Goal: Transaction & Acquisition: Purchase product/service

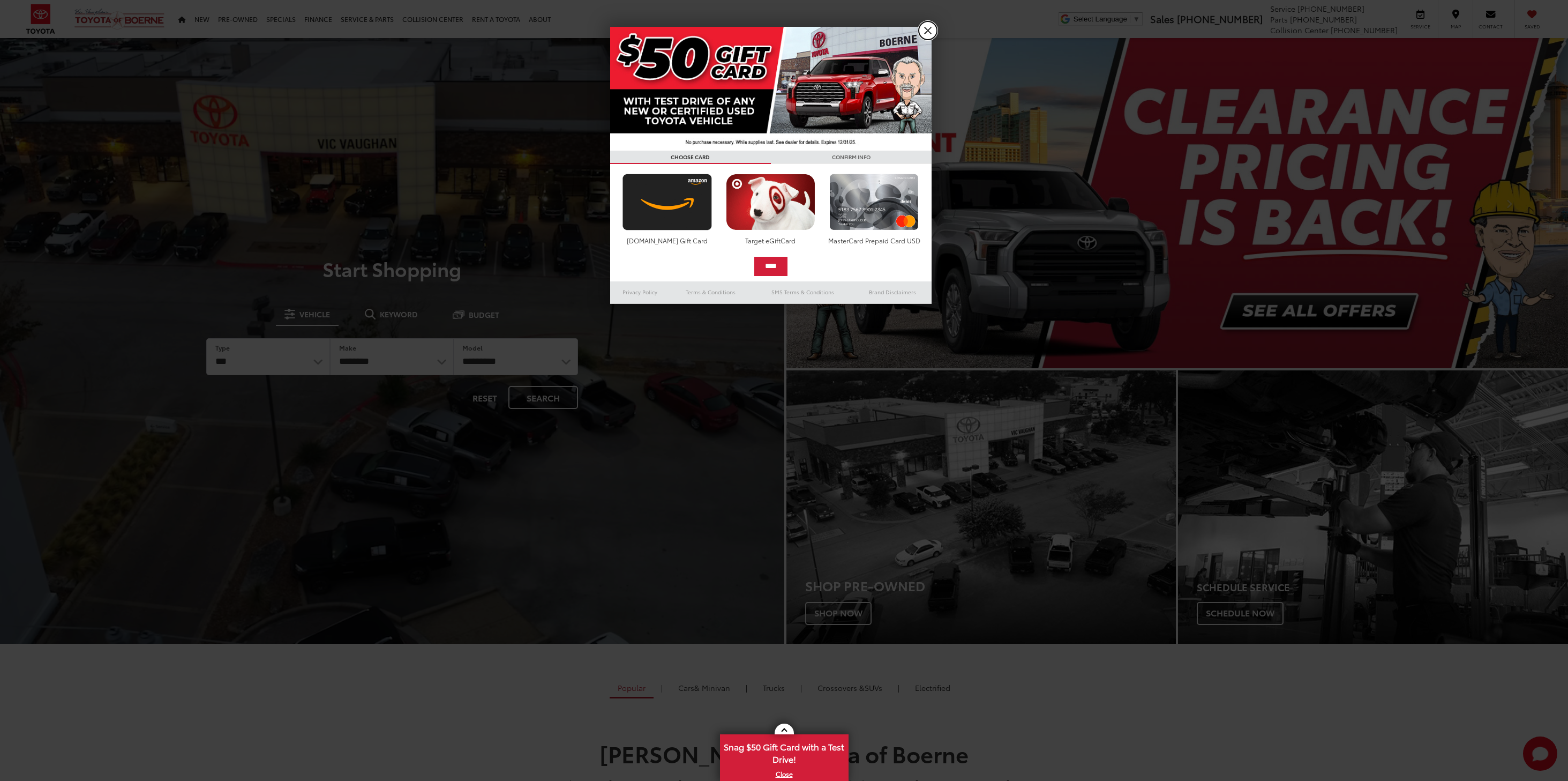
click at [925, 31] on link "X" at bounding box center [928, 31] width 18 height 18
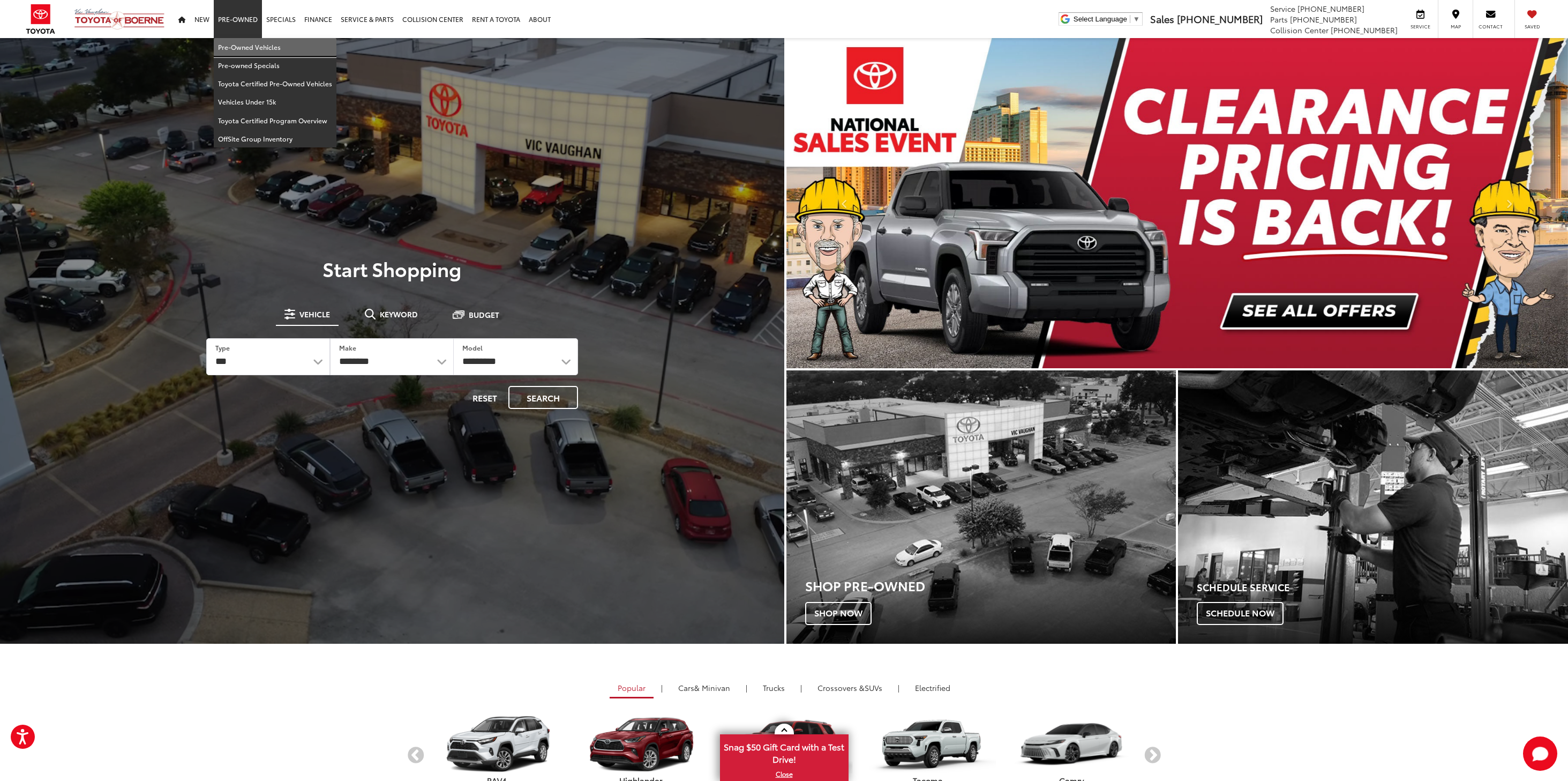
click at [229, 42] on link "Pre-Owned Vehicles" at bounding box center [275, 47] width 123 height 18
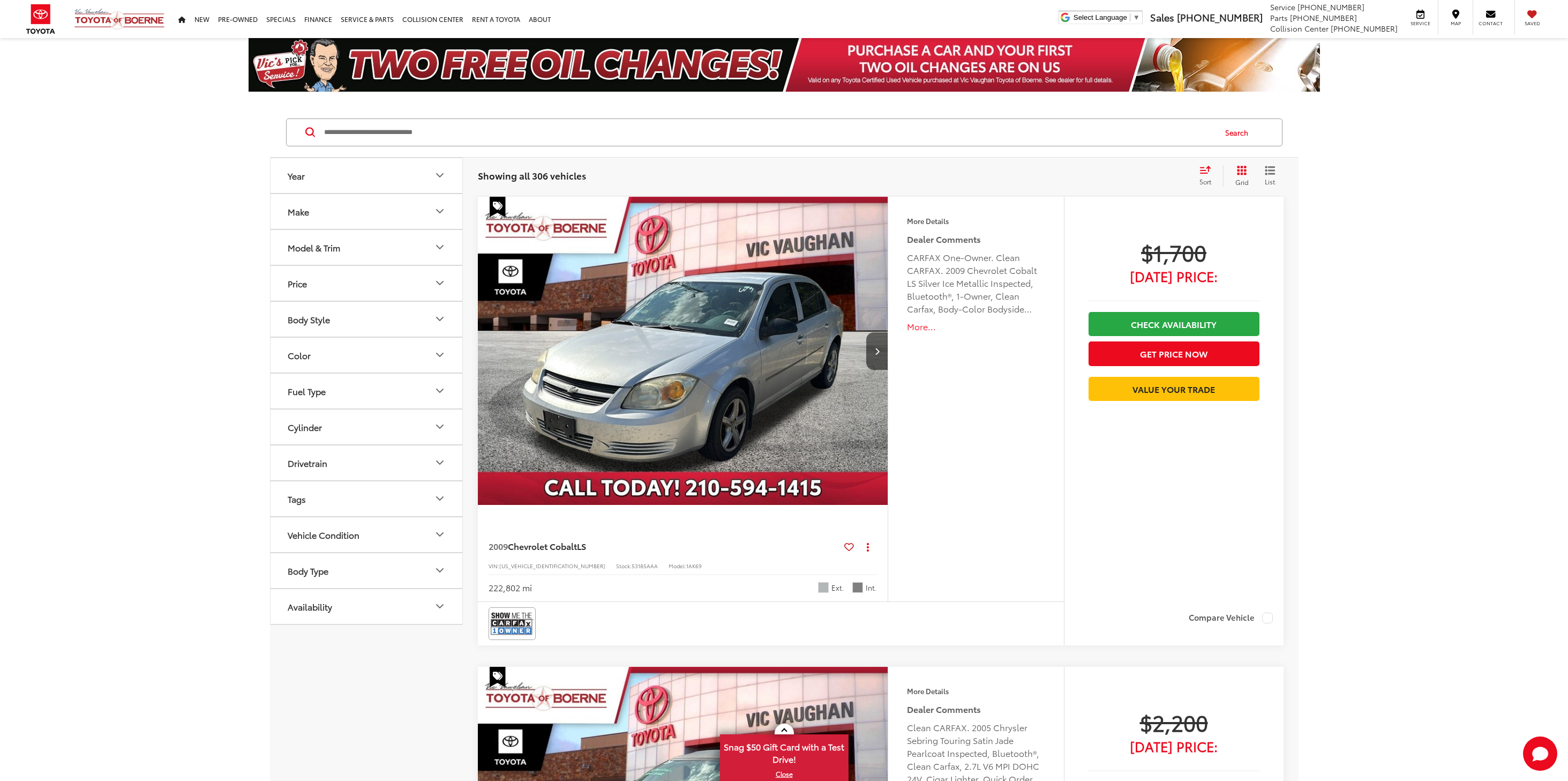
click at [371, 613] on button "Availability" at bounding box center [366, 606] width 193 height 35
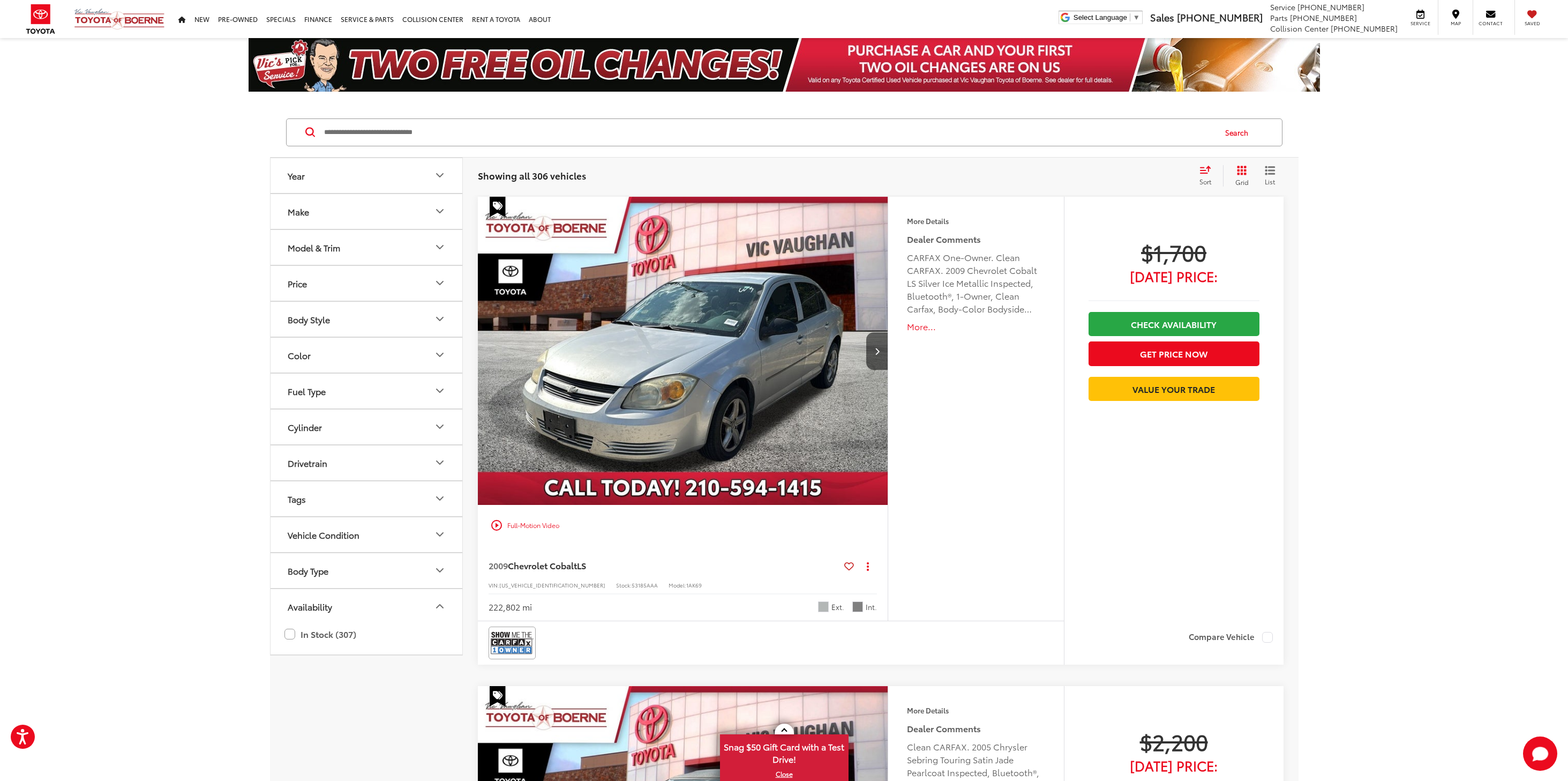
click at [336, 561] on button "Body Type" at bounding box center [366, 570] width 193 height 35
click at [373, 649] on label "SUV (115)" at bounding box center [366, 630] width 44 height 48
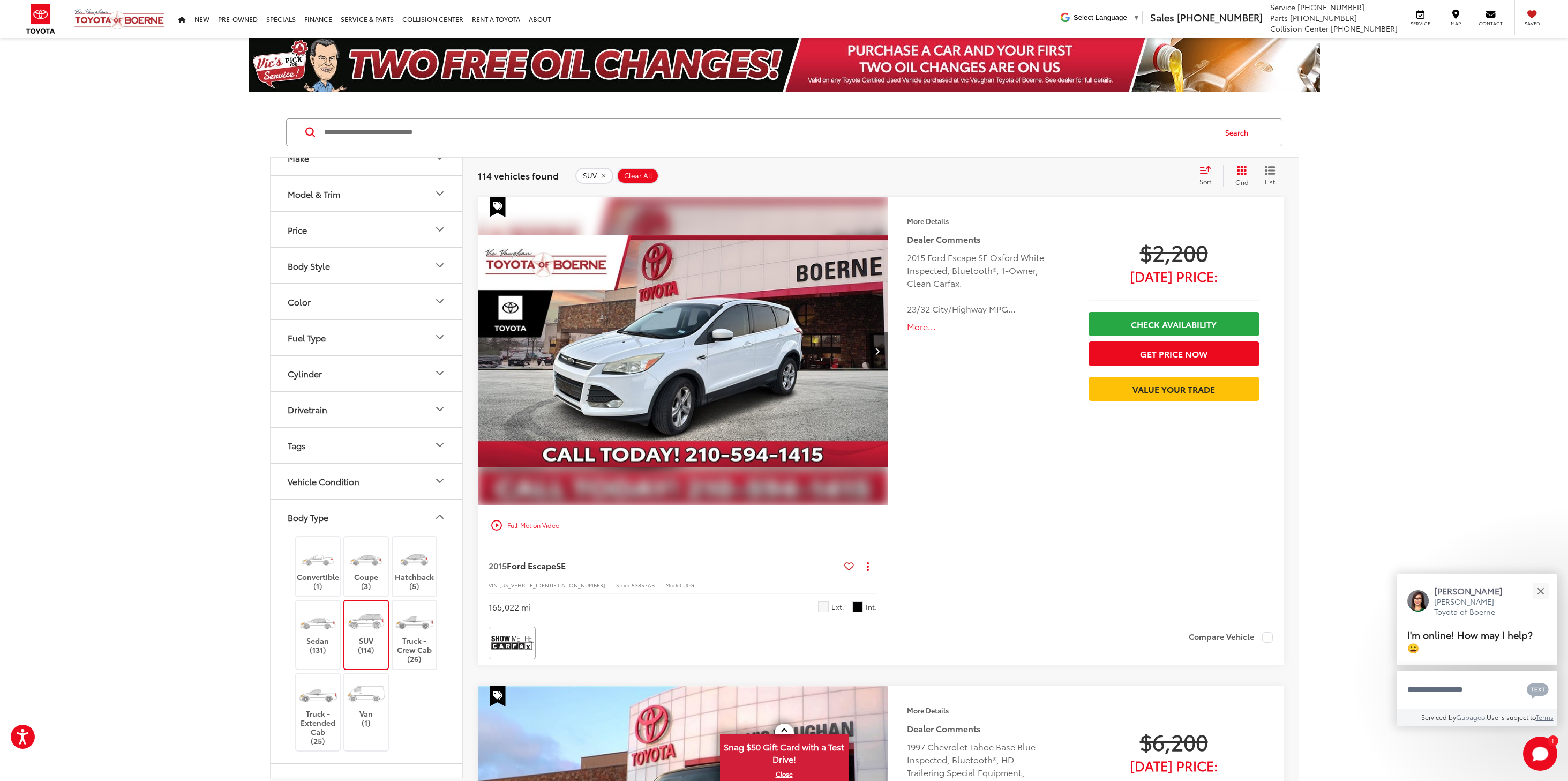
click at [409, 270] on button "Body Style" at bounding box center [366, 265] width 193 height 35
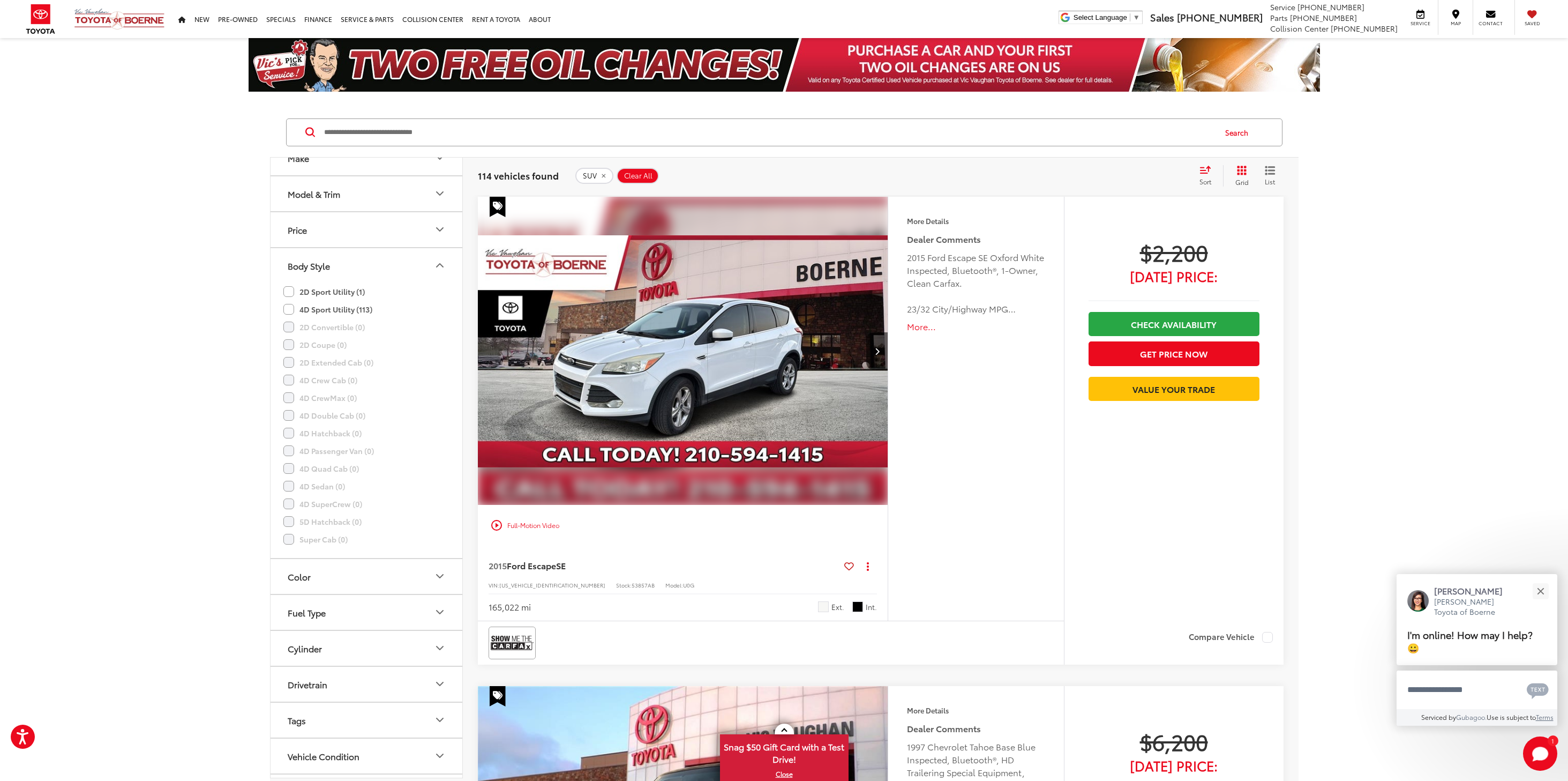
click at [420, 204] on button "Model & Trim" at bounding box center [366, 194] width 193 height 35
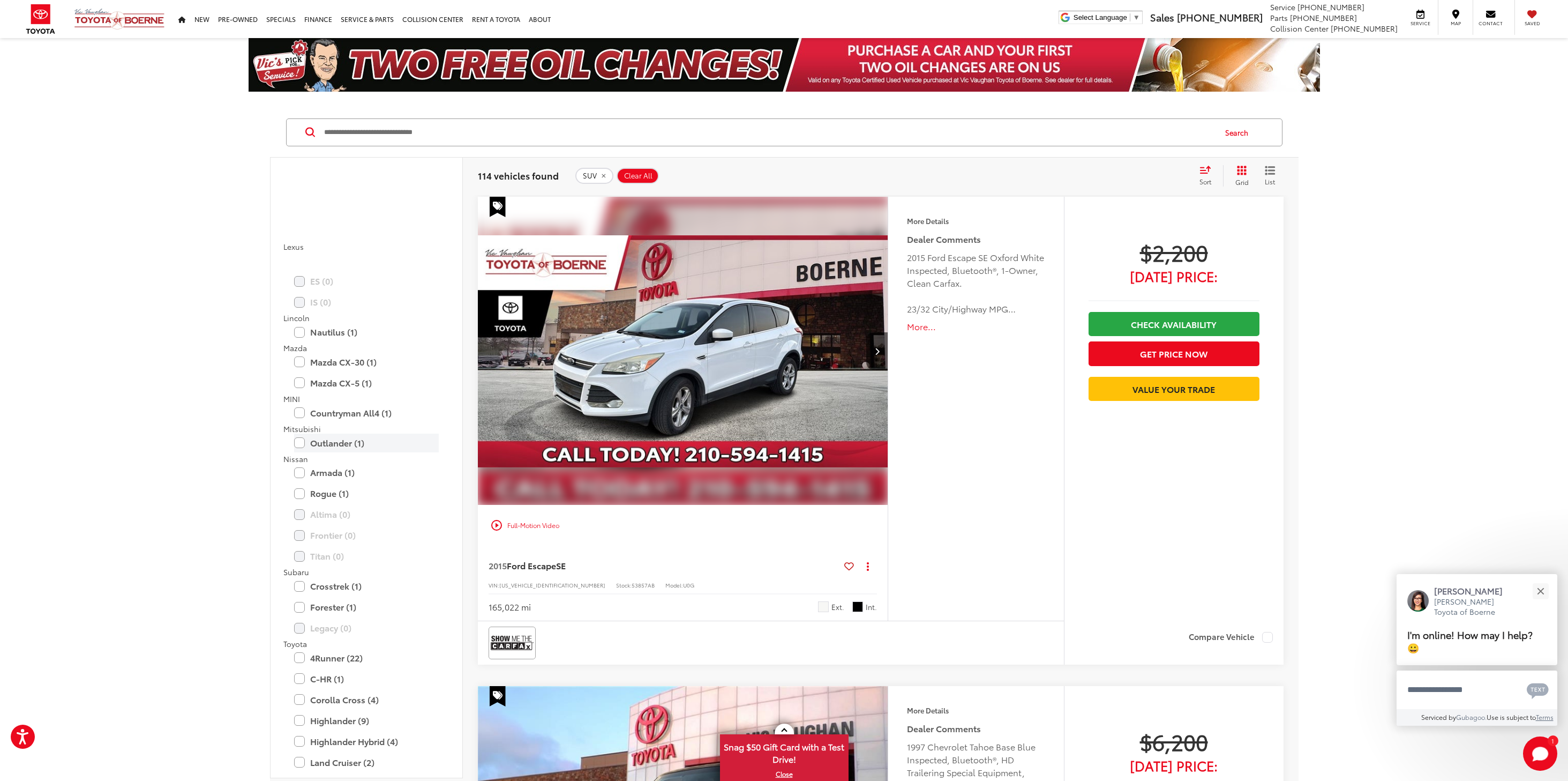
scroll to position [1018, 0]
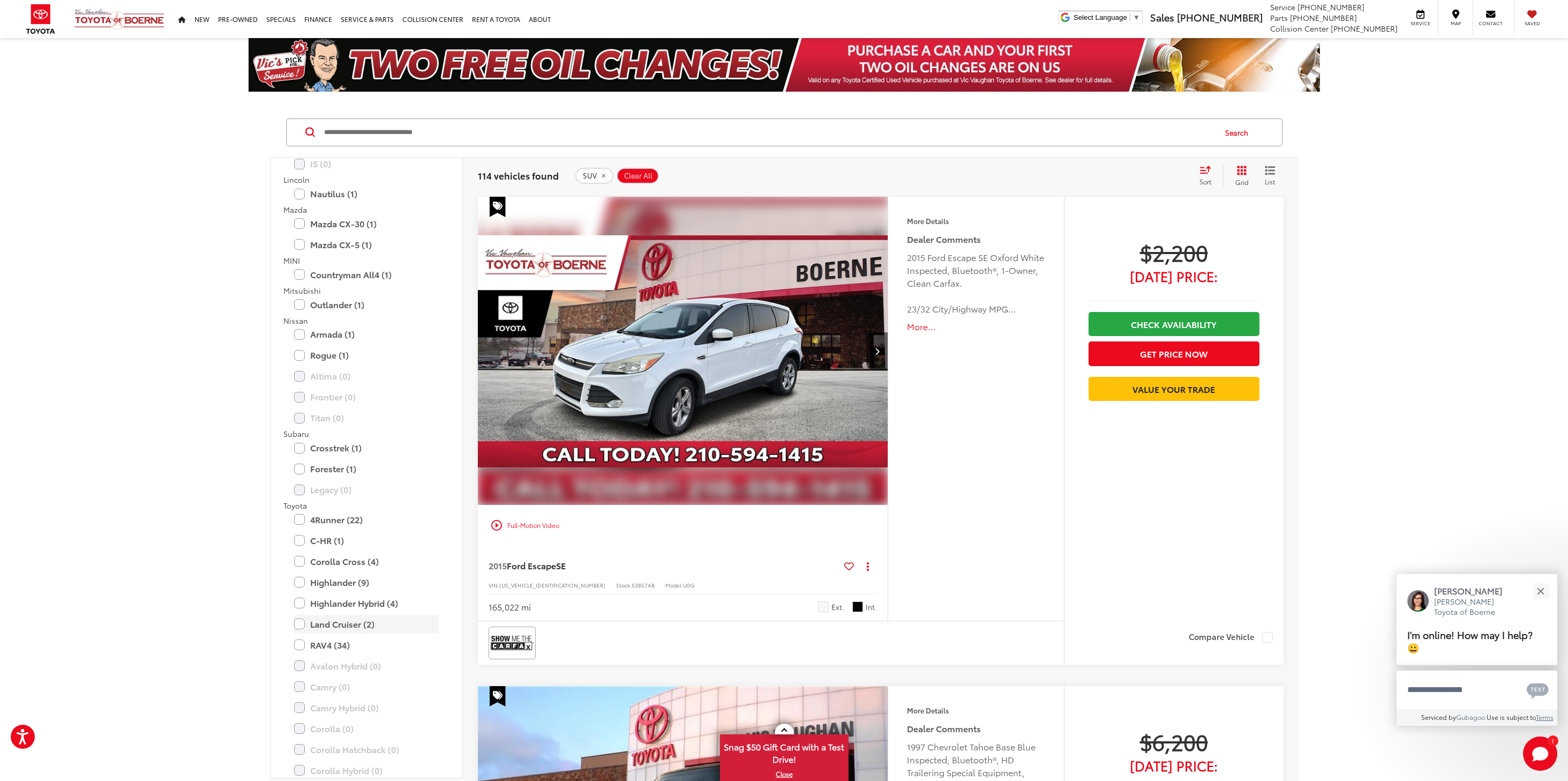
click at [297, 627] on label "Land Cruiser (2)" at bounding box center [366, 624] width 145 height 19
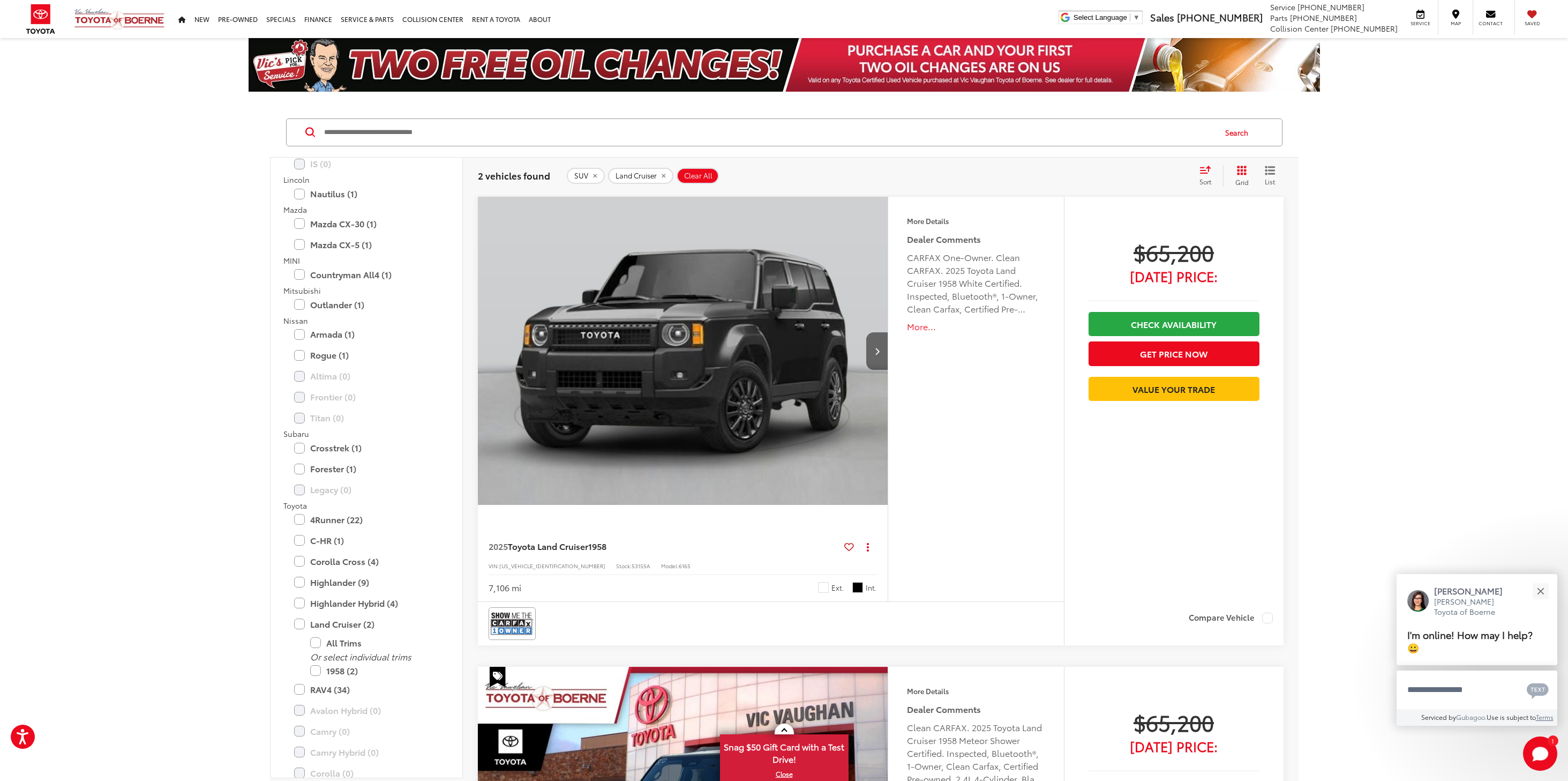
click at [881, 351] on button "Next image" at bounding box center [877, 351] width 21 height 37
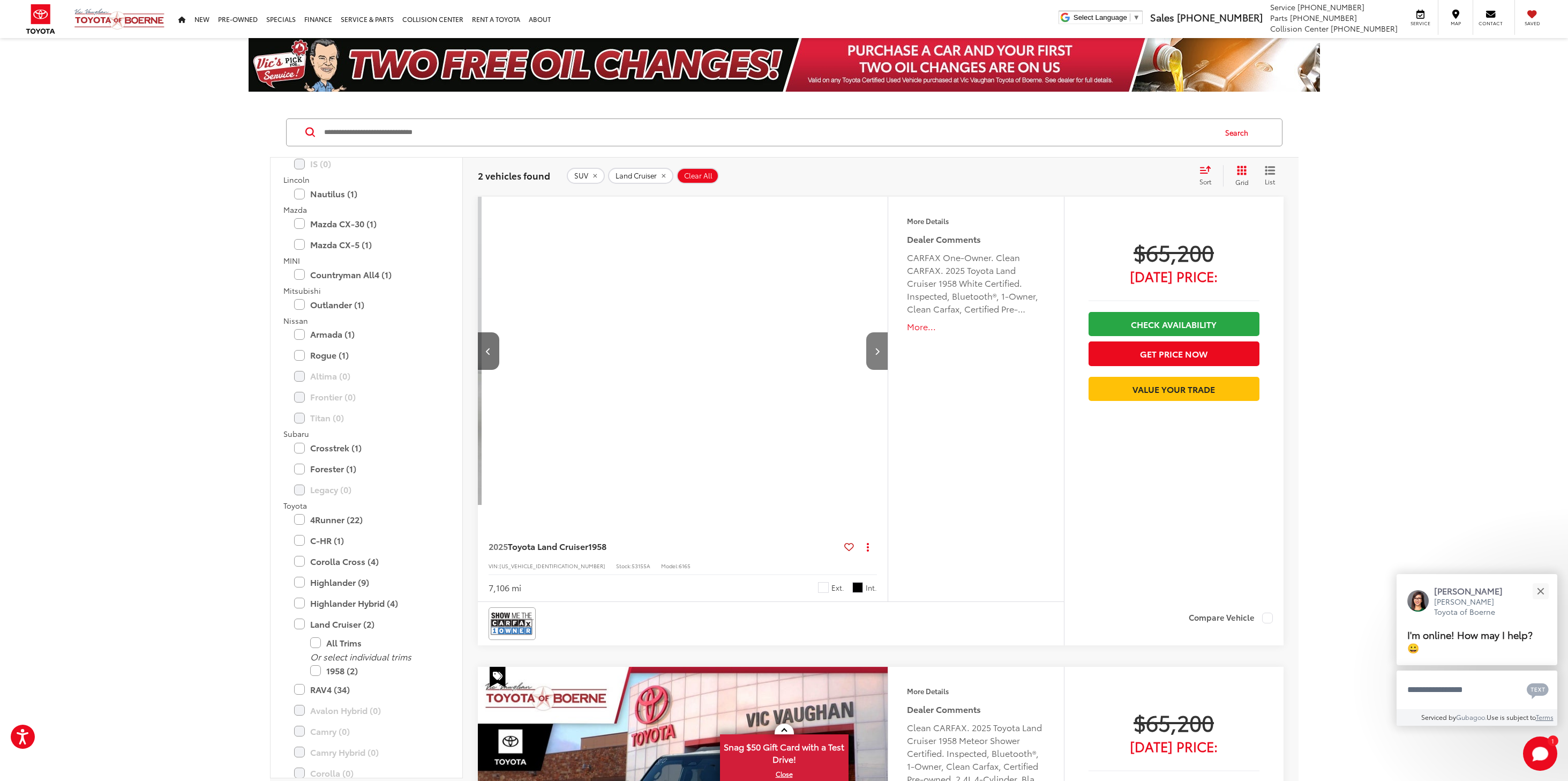
scroll to position [0, 412]
click at [483, 348] on button "Previous image" at bounding box center [488, 351] width 21 height 37
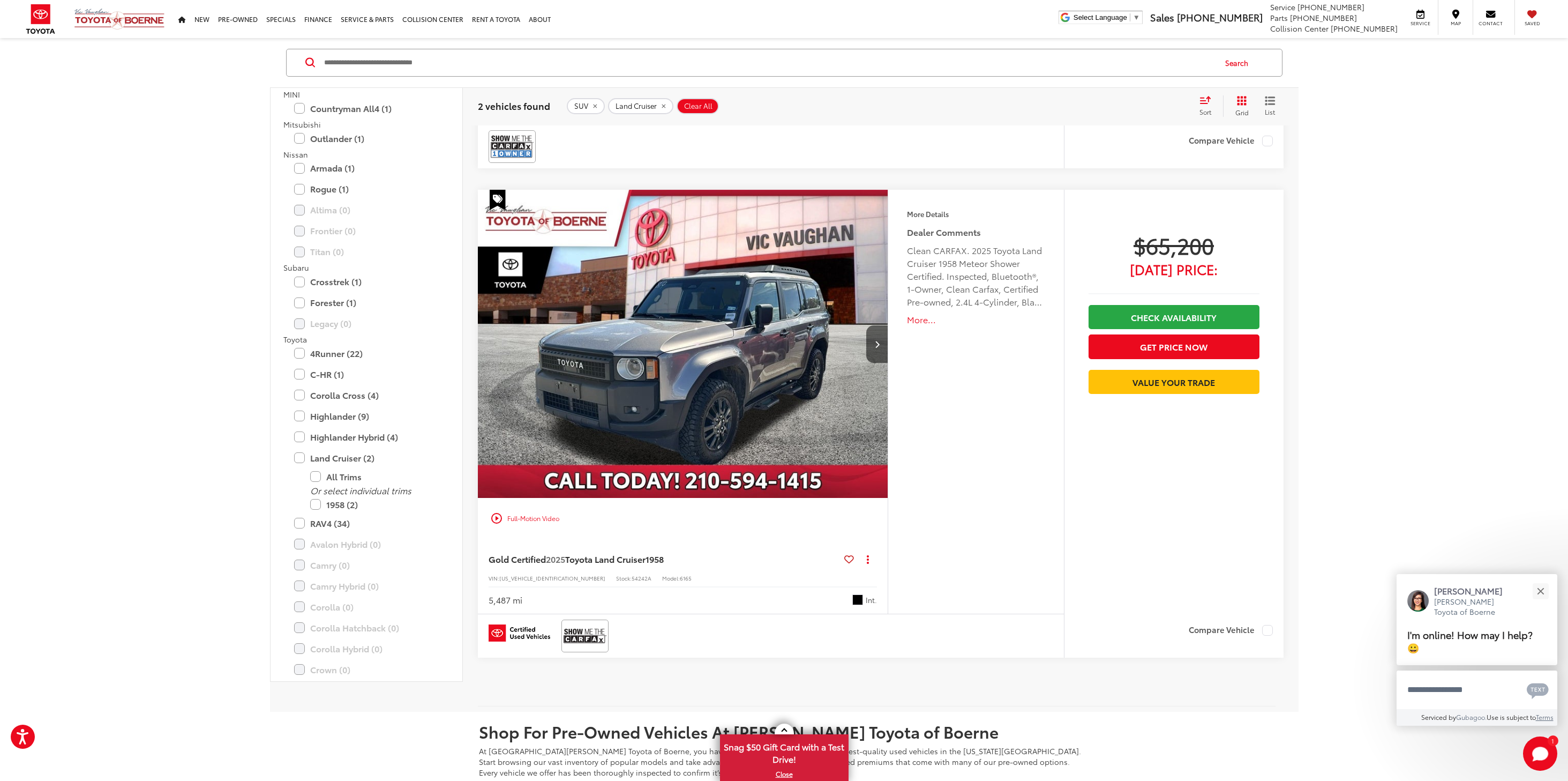
scroll to position [482, 0]
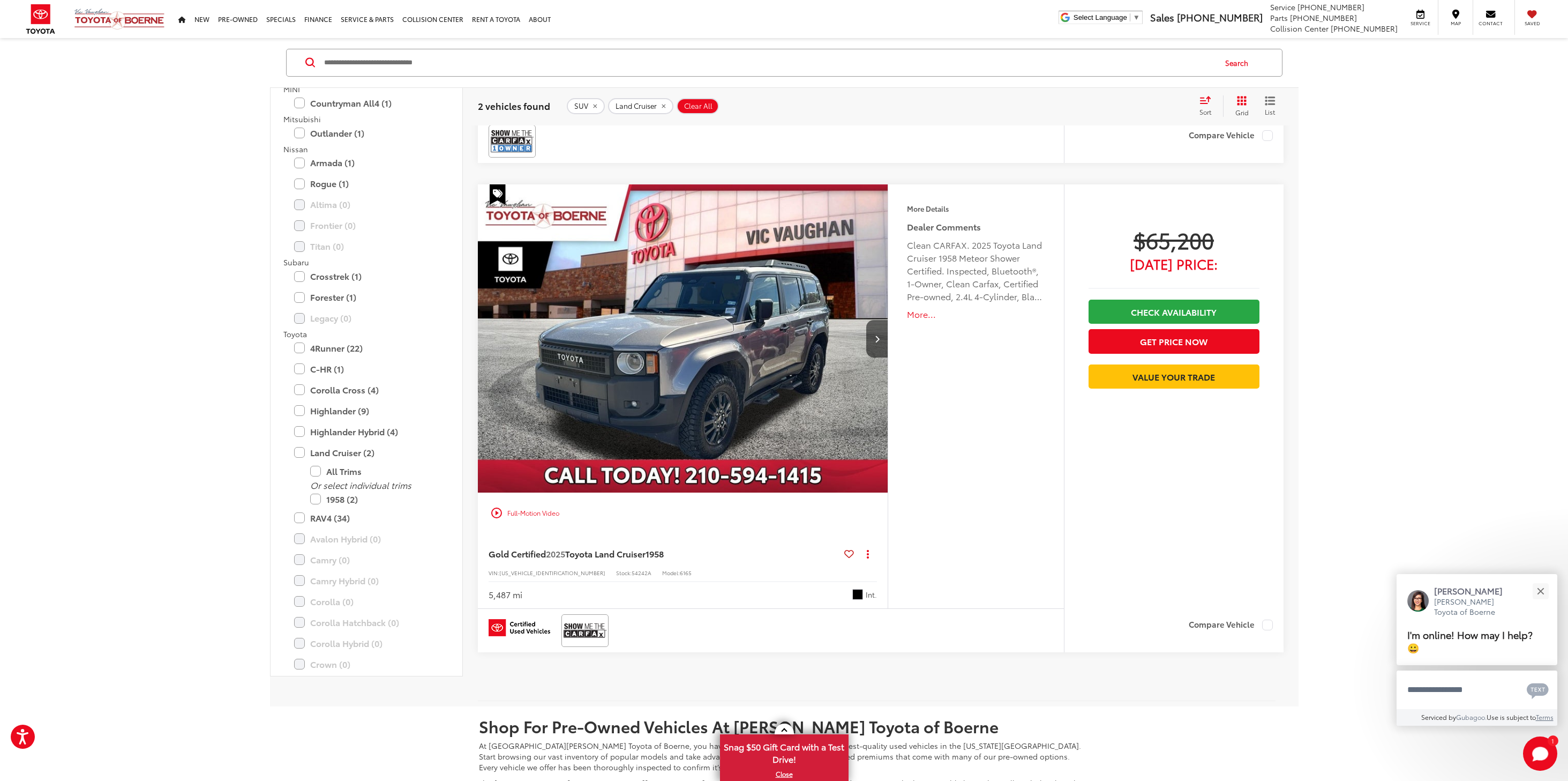
click at [650, 368] on img "2025 Toyota Land Cruiser 1958 0" at bounding box center [683, 339] width 412 height 309
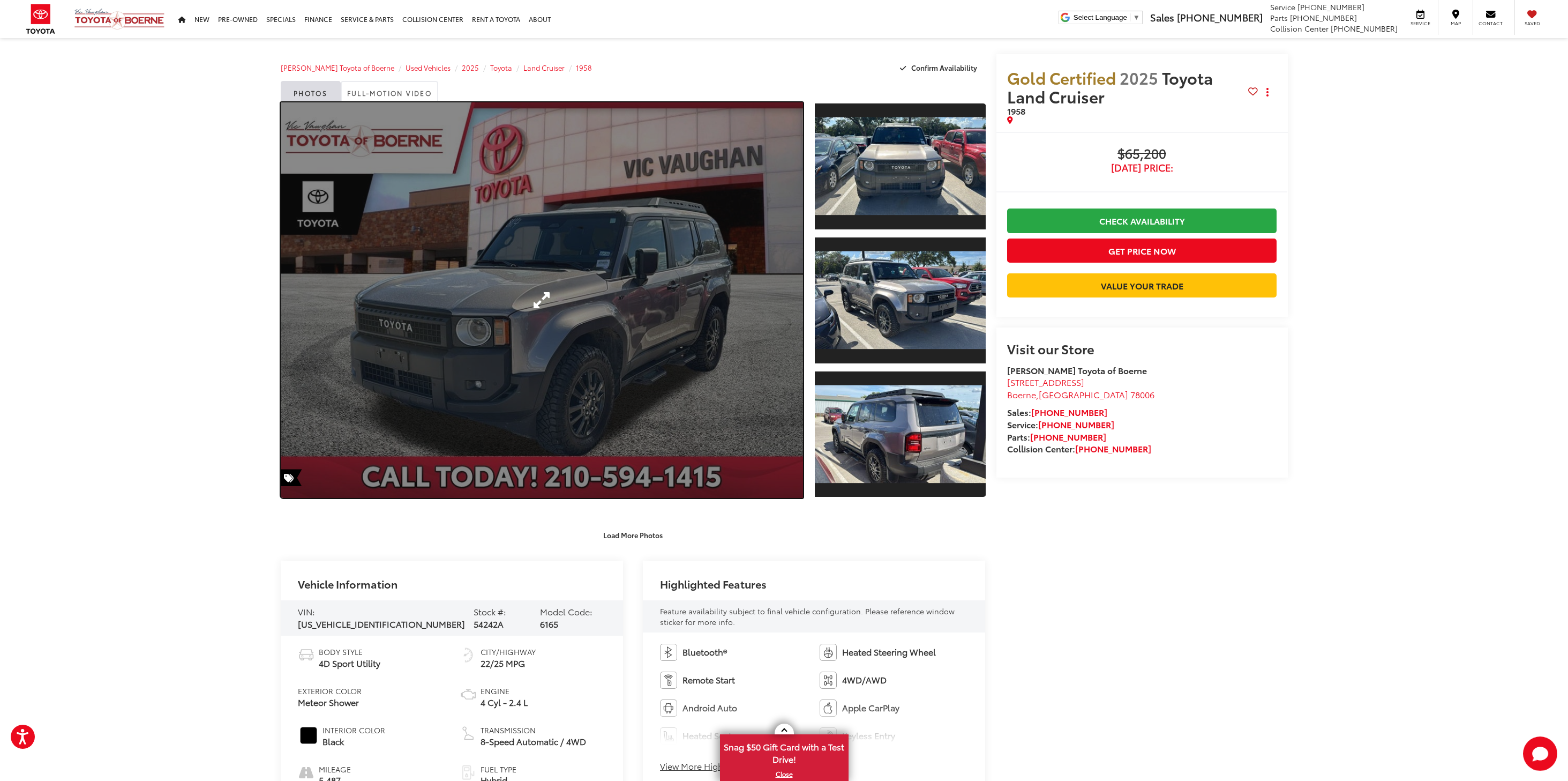
click at [640, 262] on link "Expand Photo 0" at bounding box center [542, 300] width 523 height 395
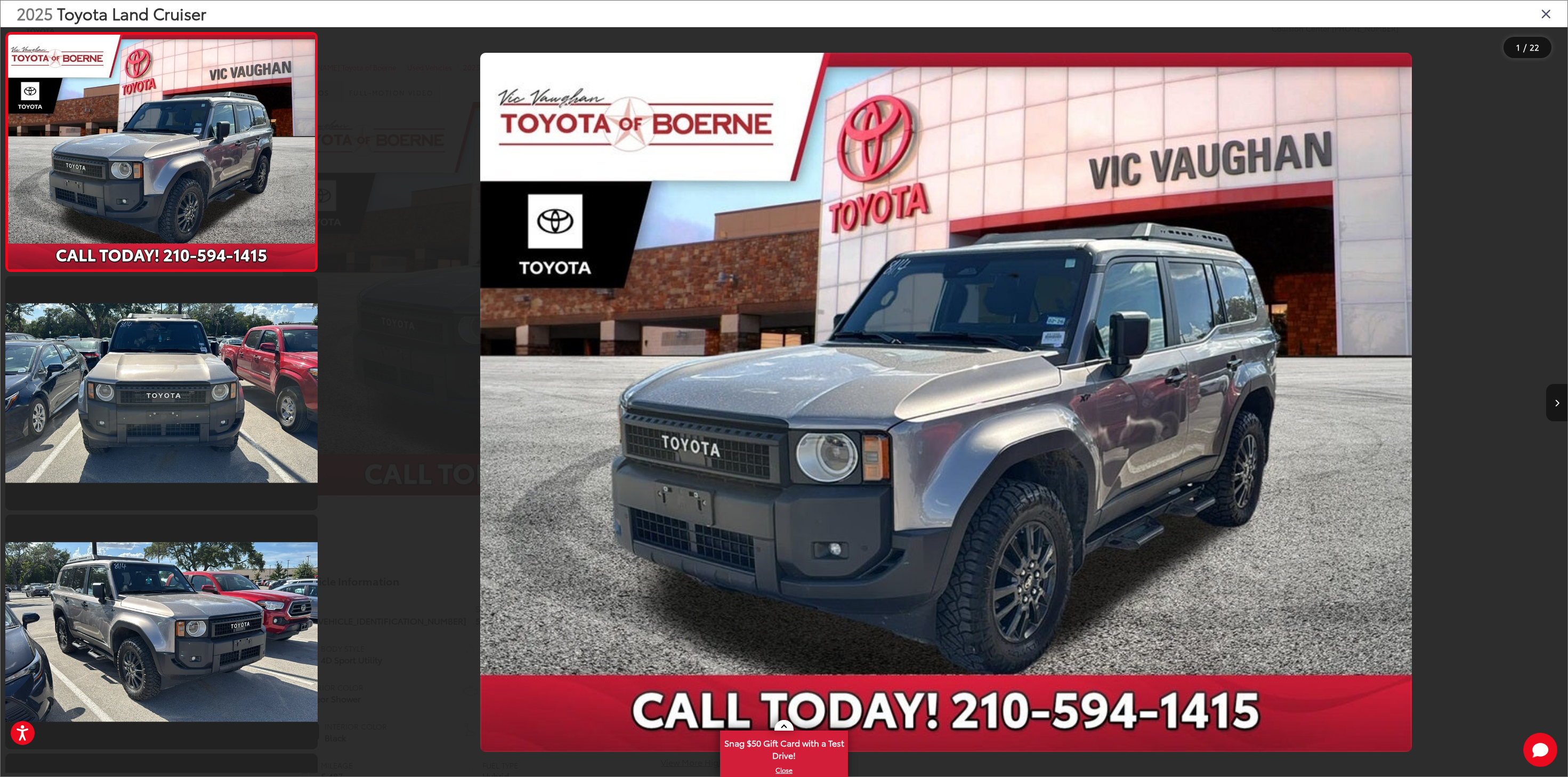
click at [1553, 404] on button "Next image" at bounding box center [1556, 402] width 21 height 37
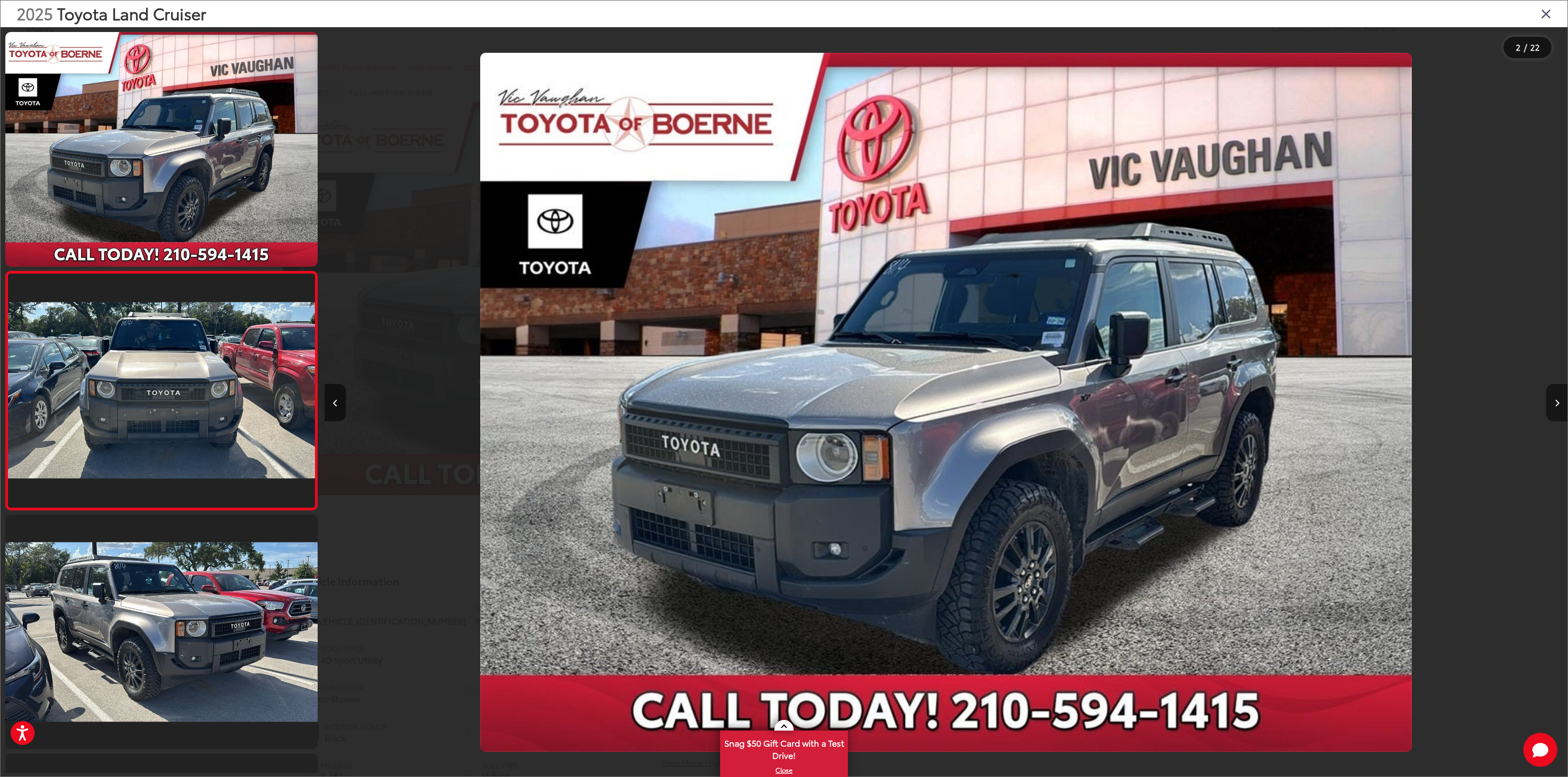
scroll to position [20, 0]
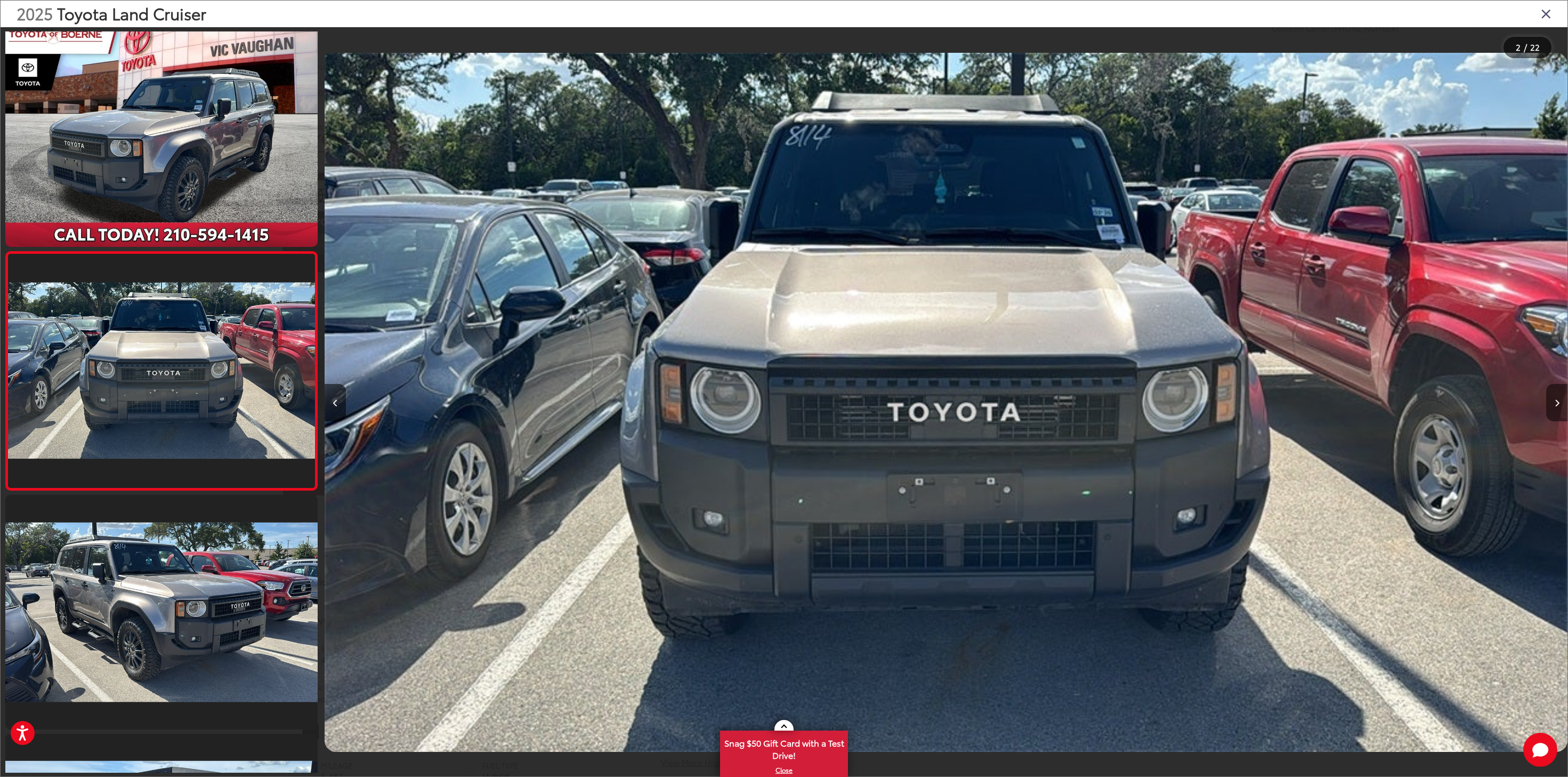
click at [1552, 403] on button "Next image" at bounding box center [1556, 402] width 21 height 37
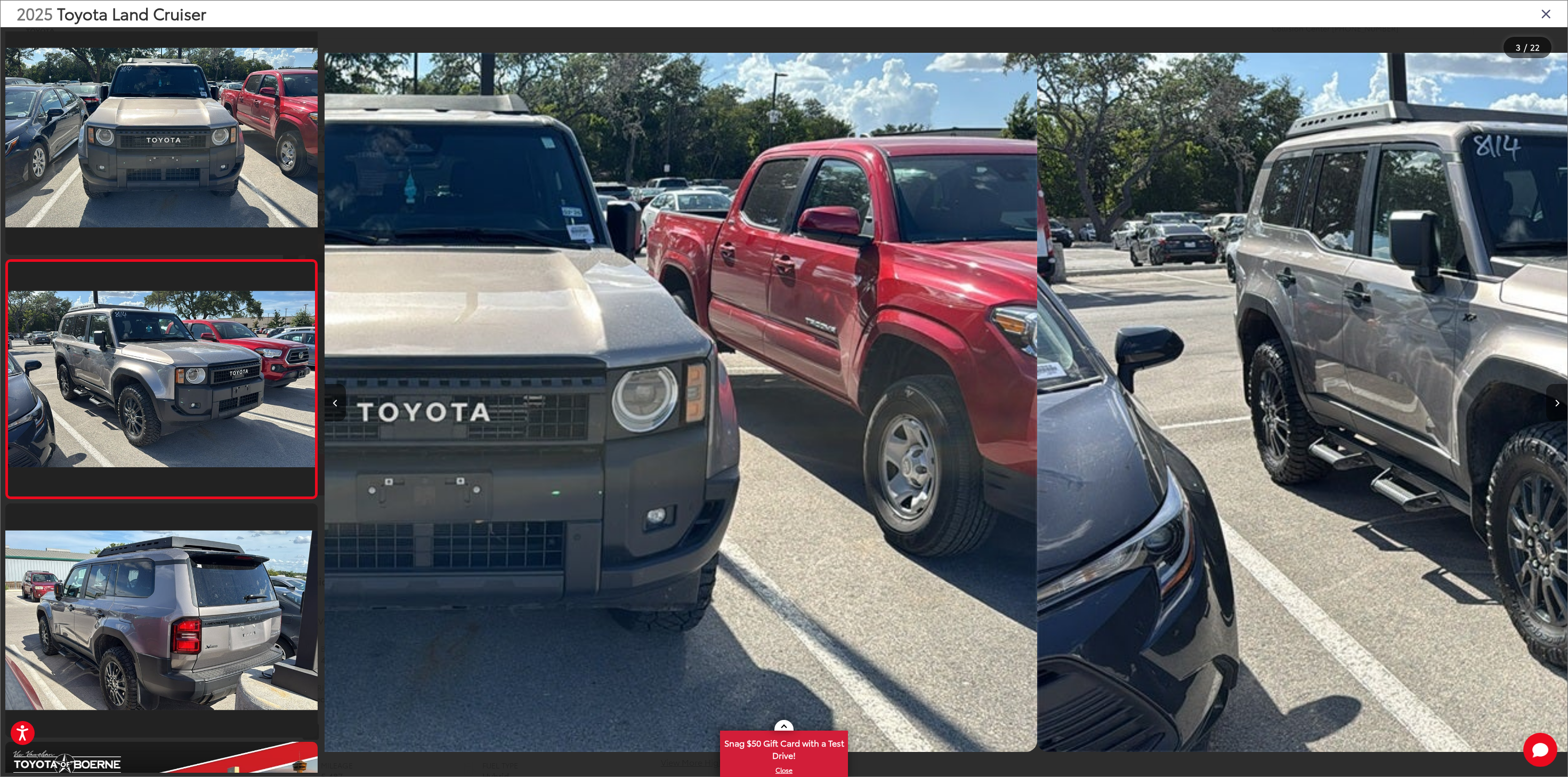
scroll to position [258, 0]
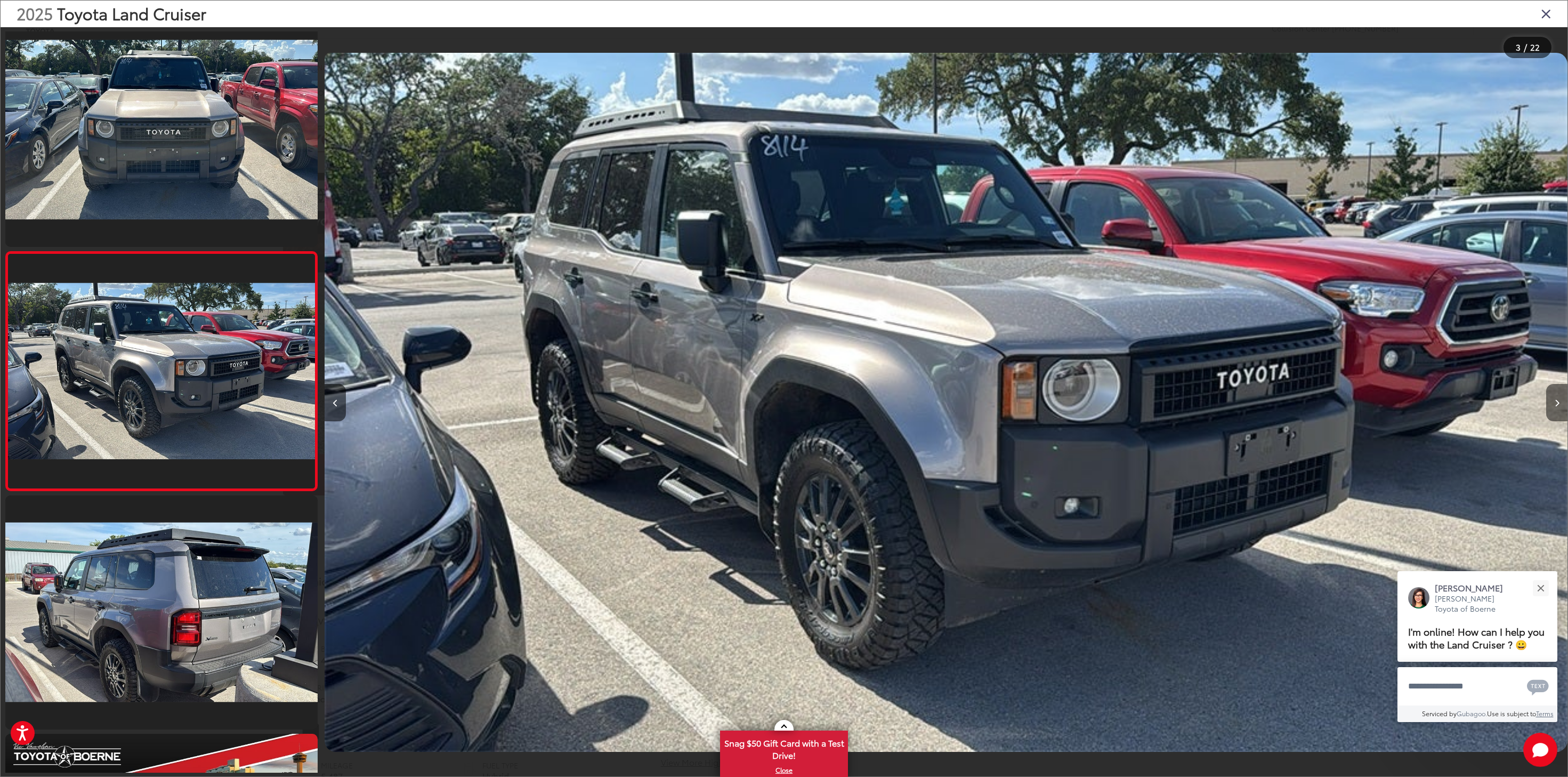
click at [1552, 403] on button "Next image" at bounding box center [1556, 402] width 21 height 37
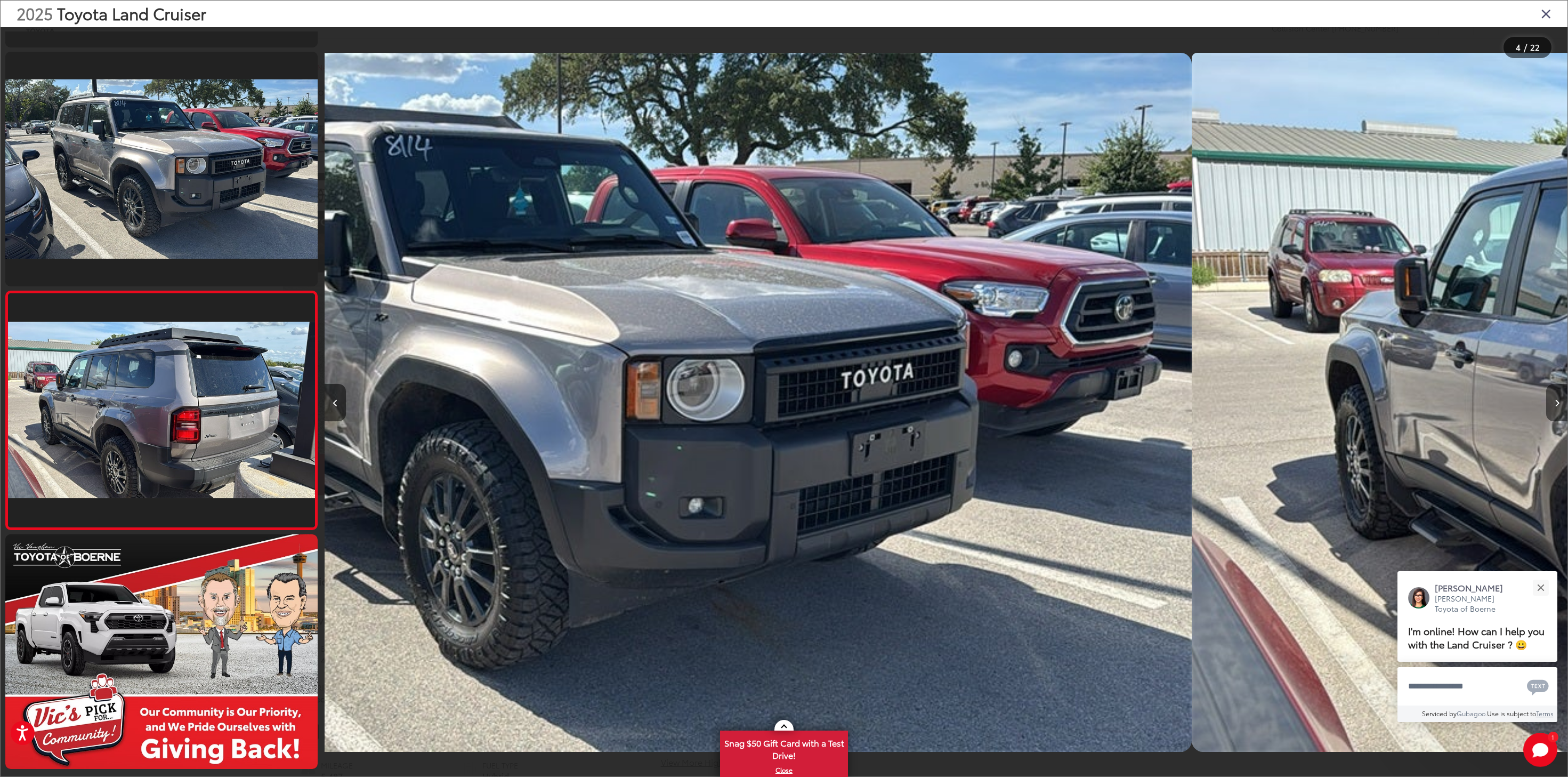
scroll to position [497, 0]
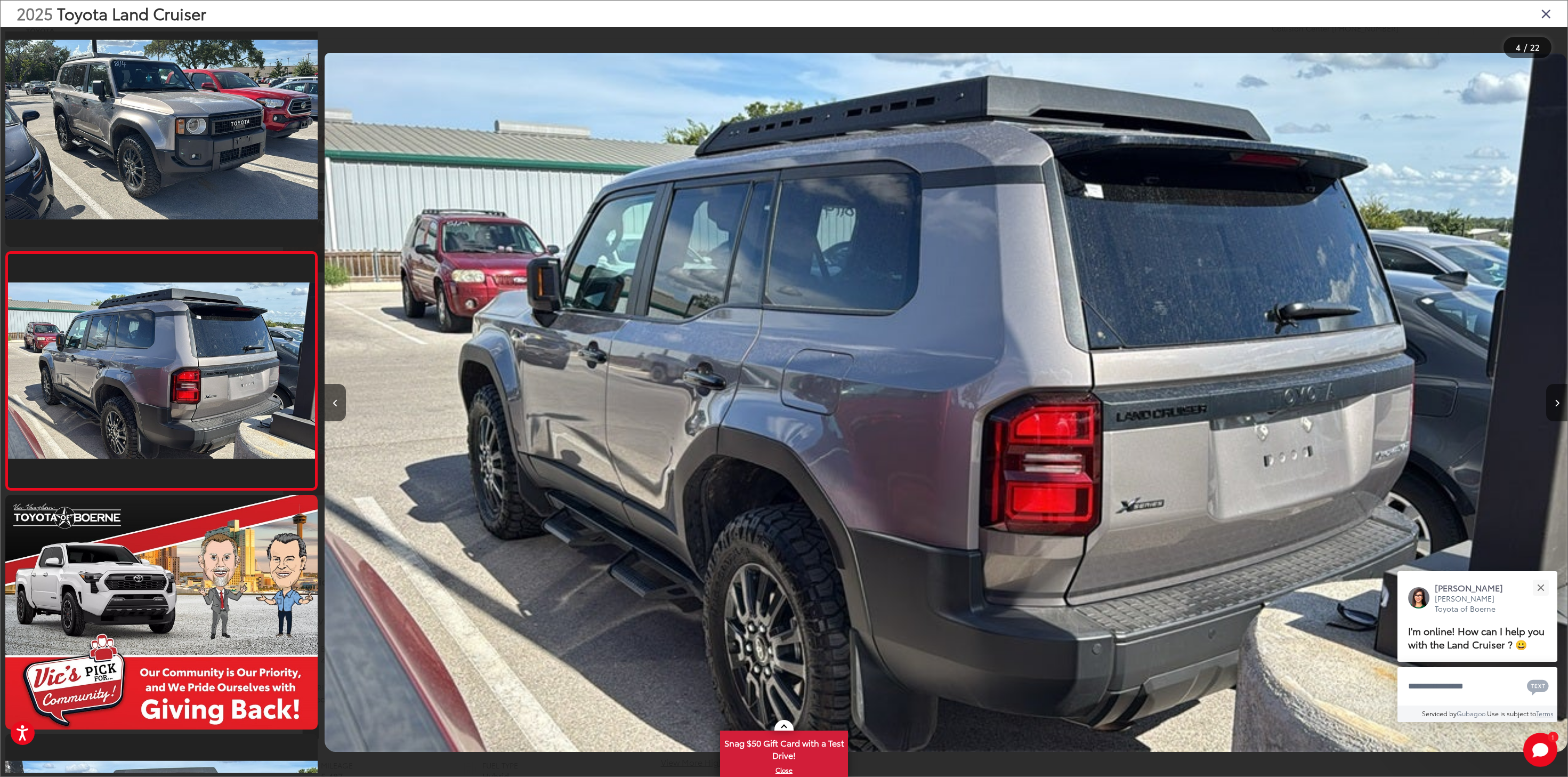
click at [1552, 403] on button "Next image" at bounding box center [1556, 402] width 21 height 37
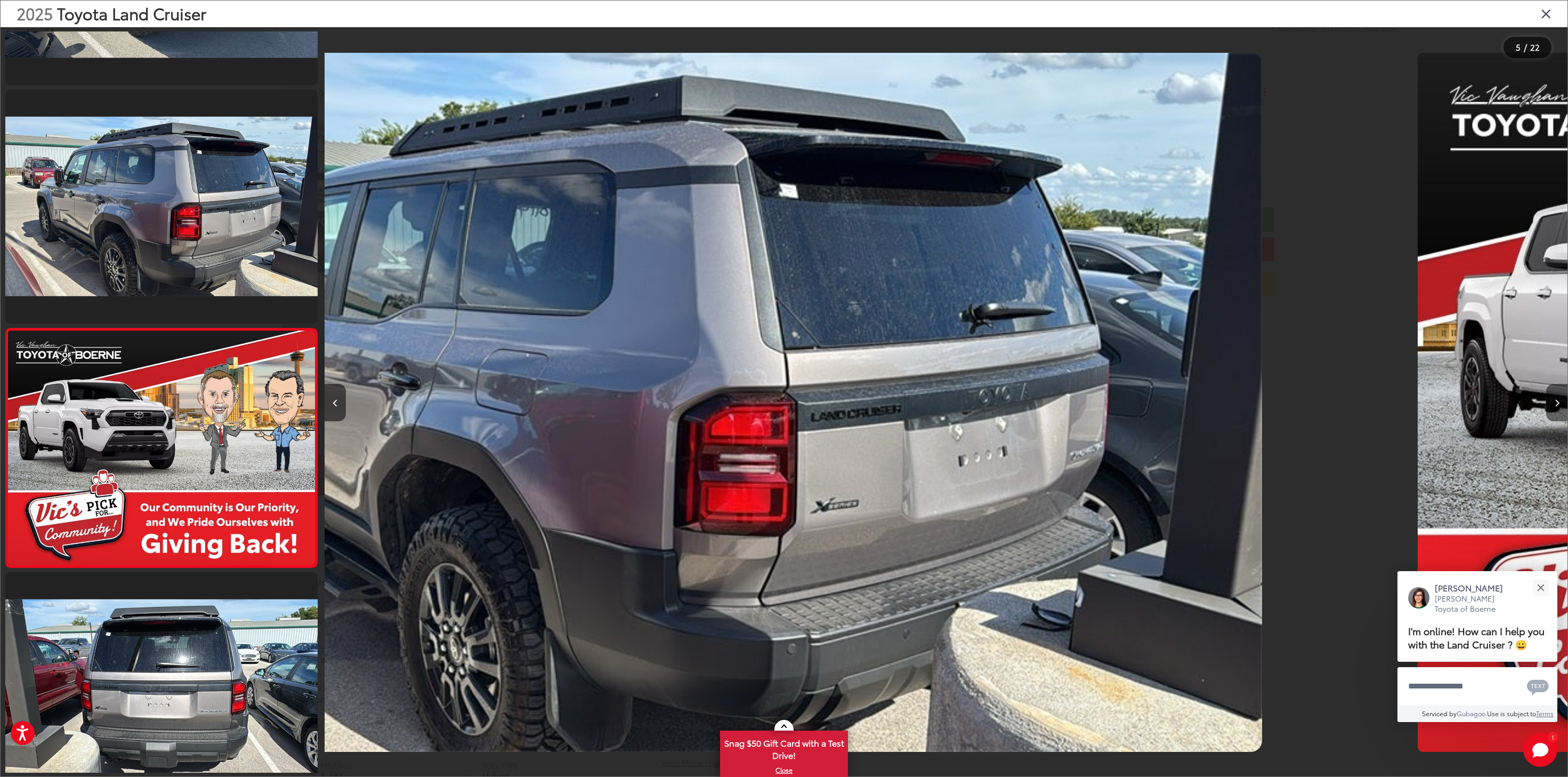
scroll to position [735, 0]
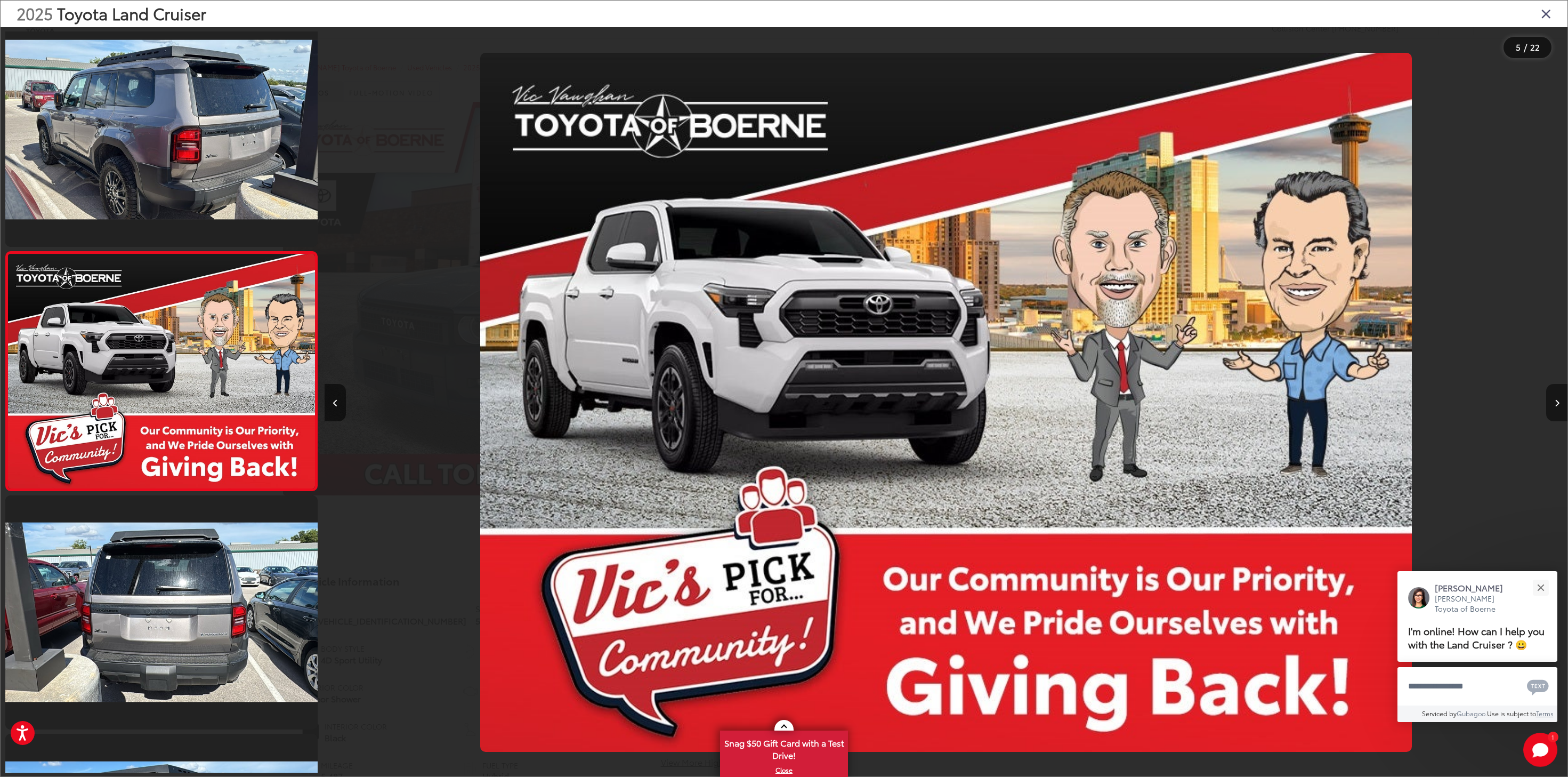
click at [1552, 403] on button "Next image" at bounding box center [1556, 402] width 21 height 37
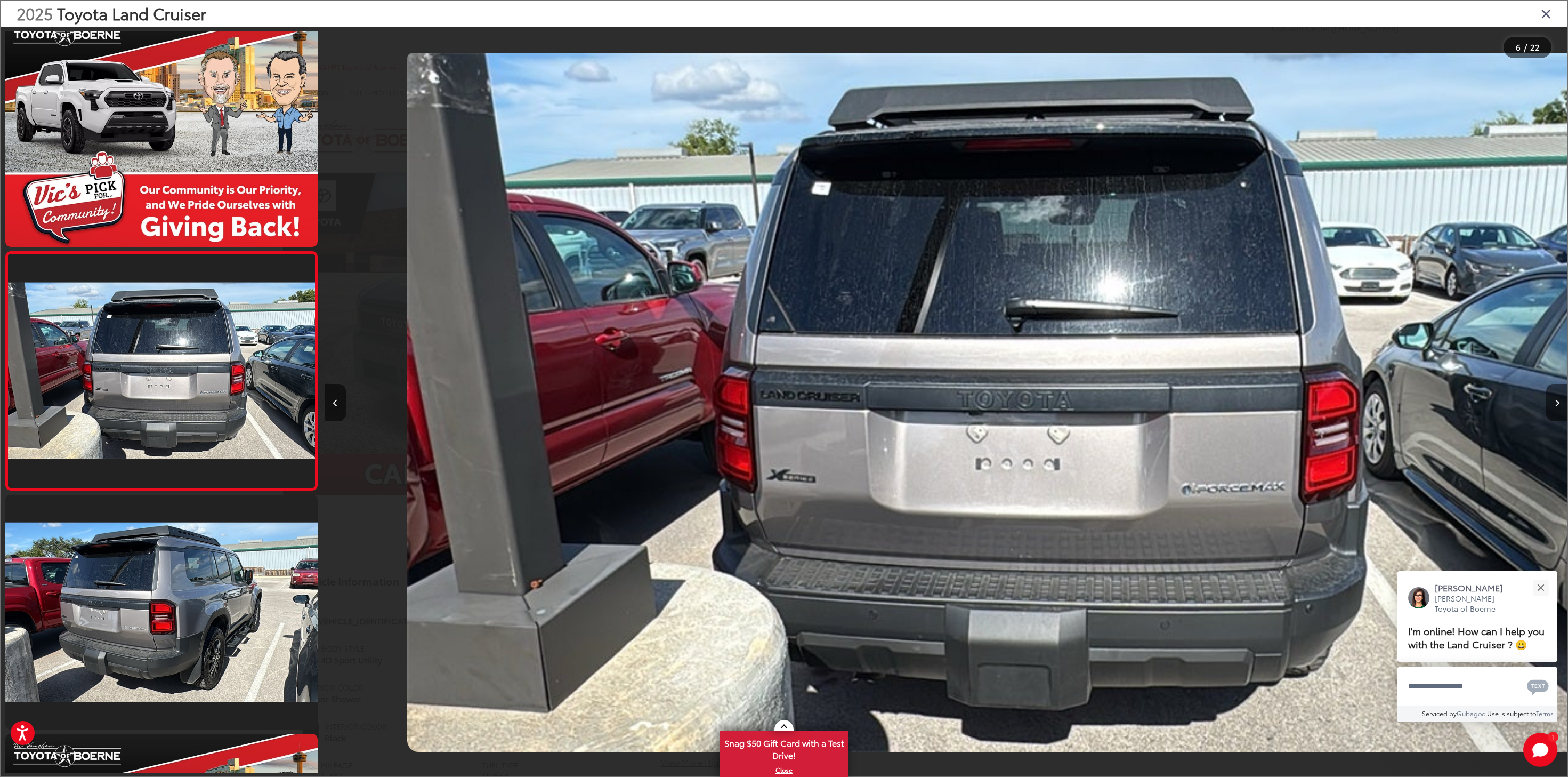
scroll to position [0, 6214]
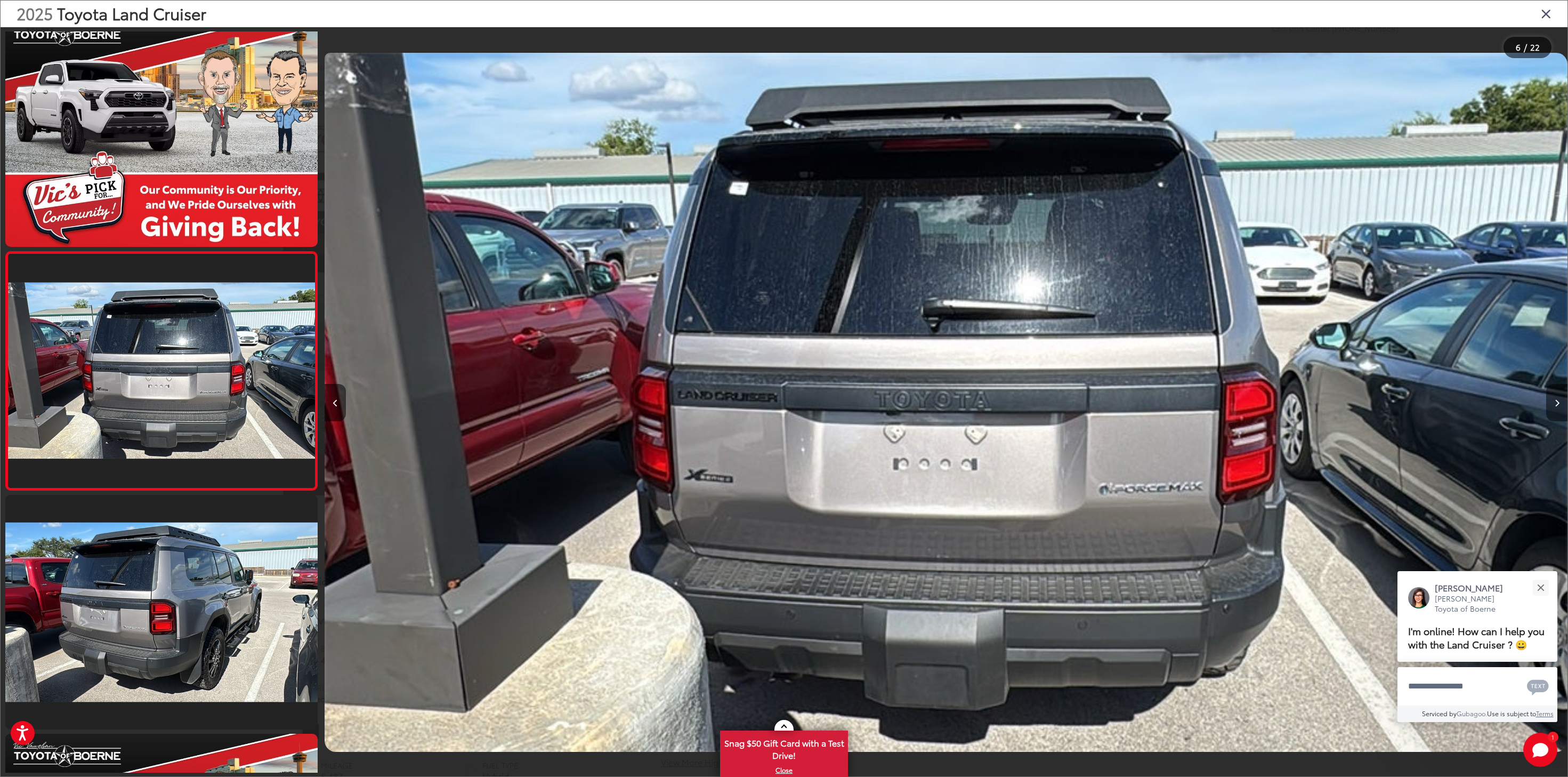
click at [1552, 403] on button "Next image" at bounding box center [1556, 402] width 21 height 37
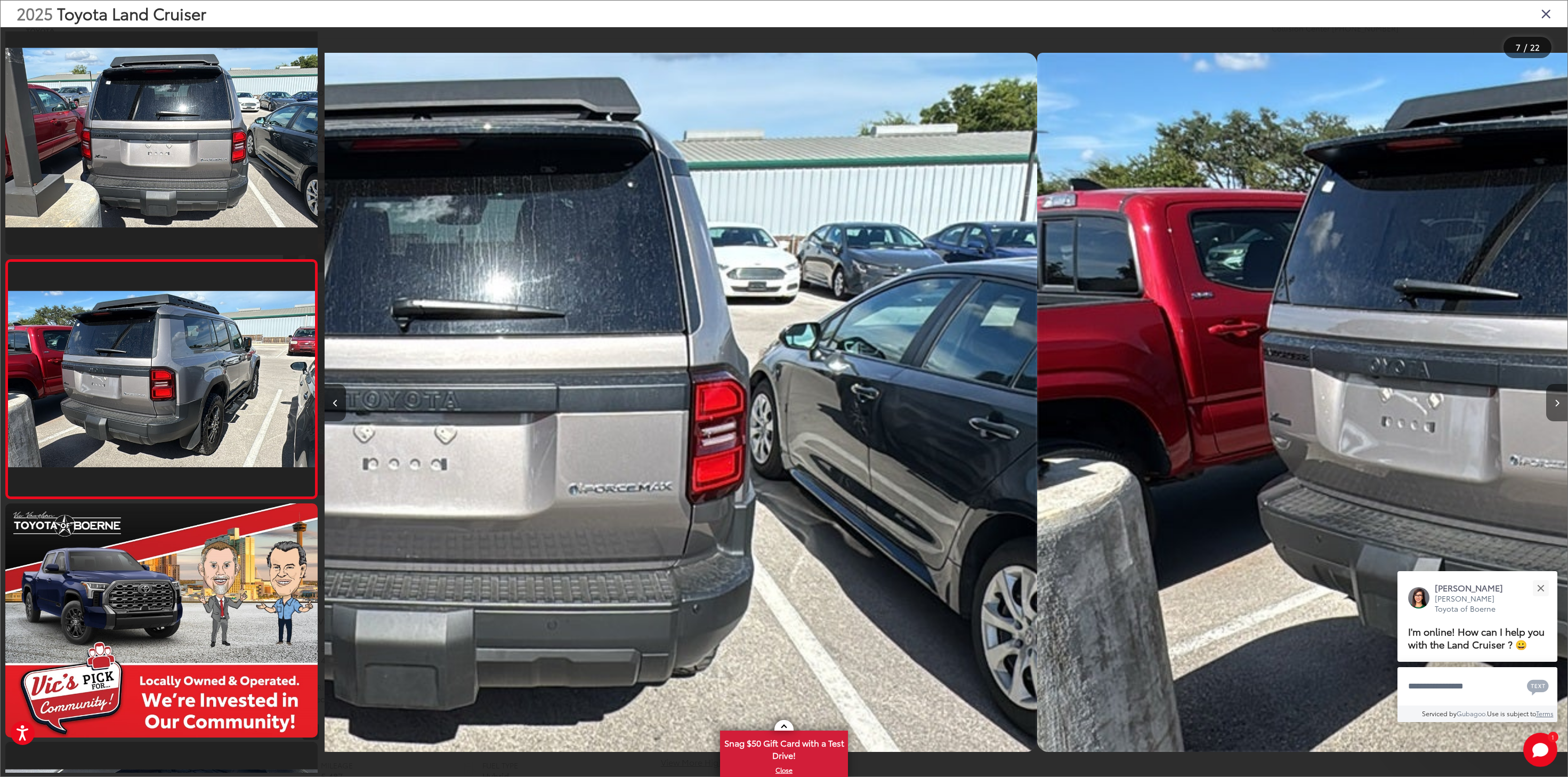
scroll to position [1212, 0]
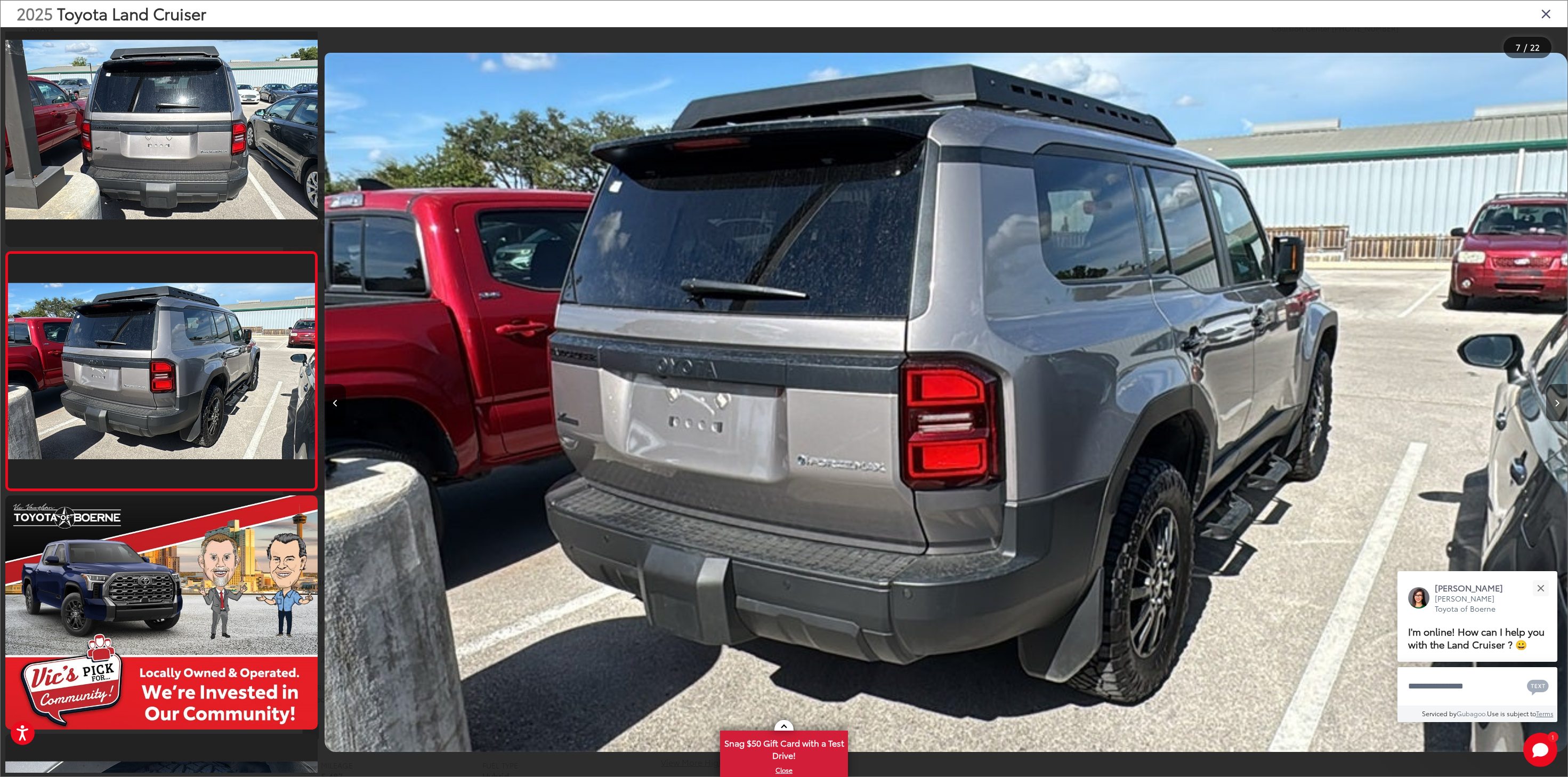
click at [1552, 403] on button "Next image" at bounding box center [1556, 402] width 21 height 37
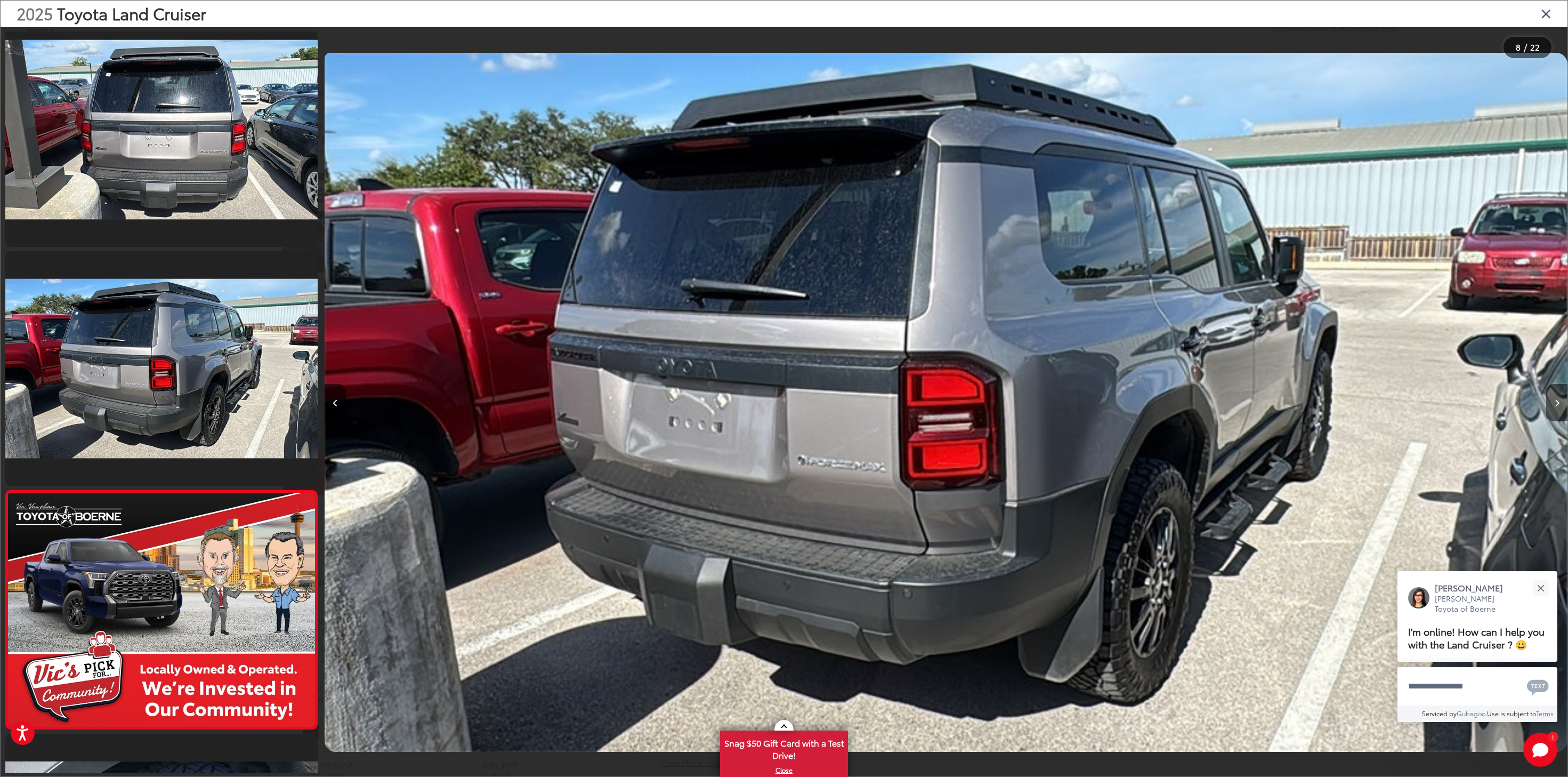
scroll to position [0, 0]
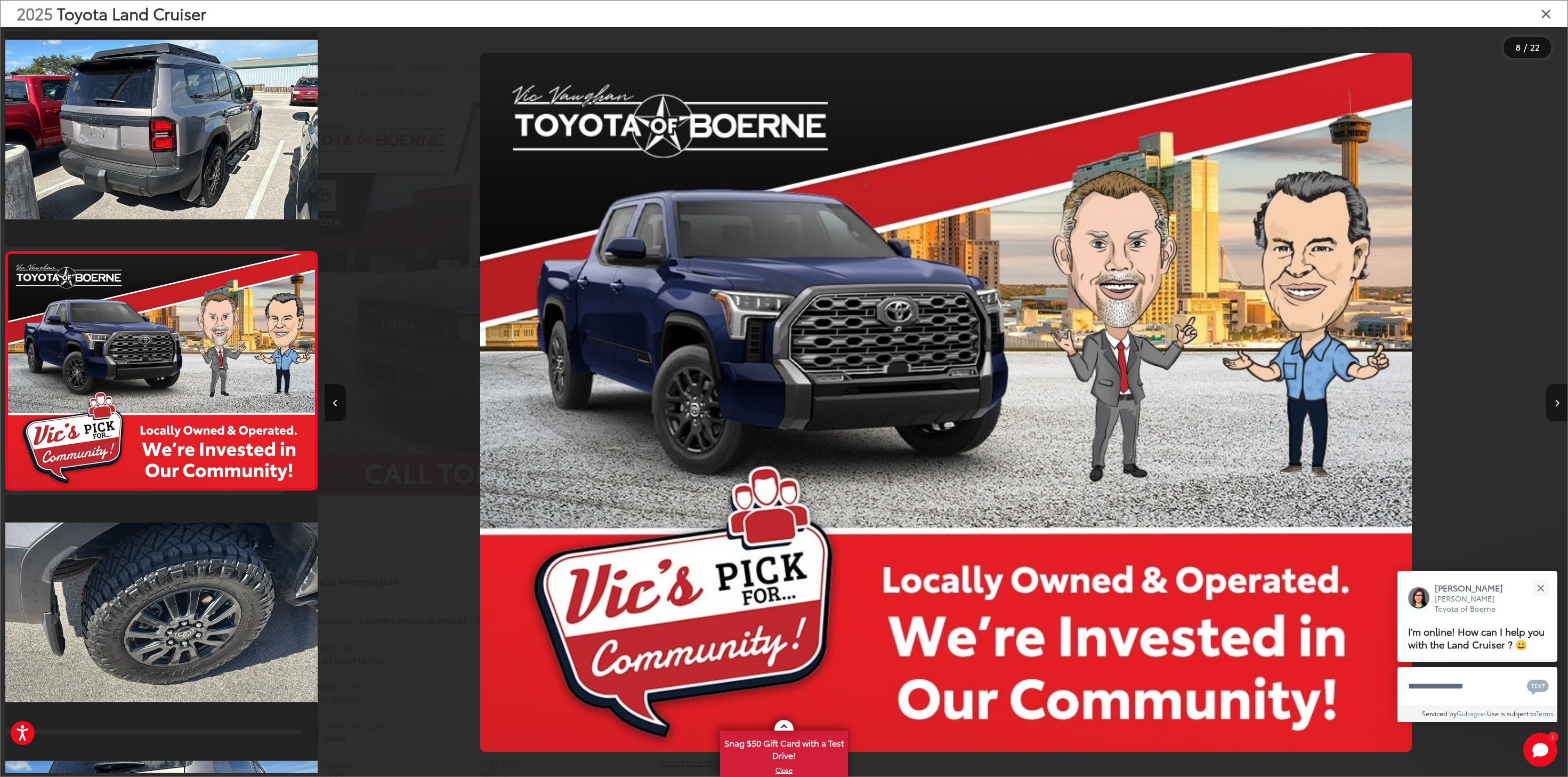
click at [1552, 403] on button "Next image" at bounding box center [1556, 402] width 21 height 37
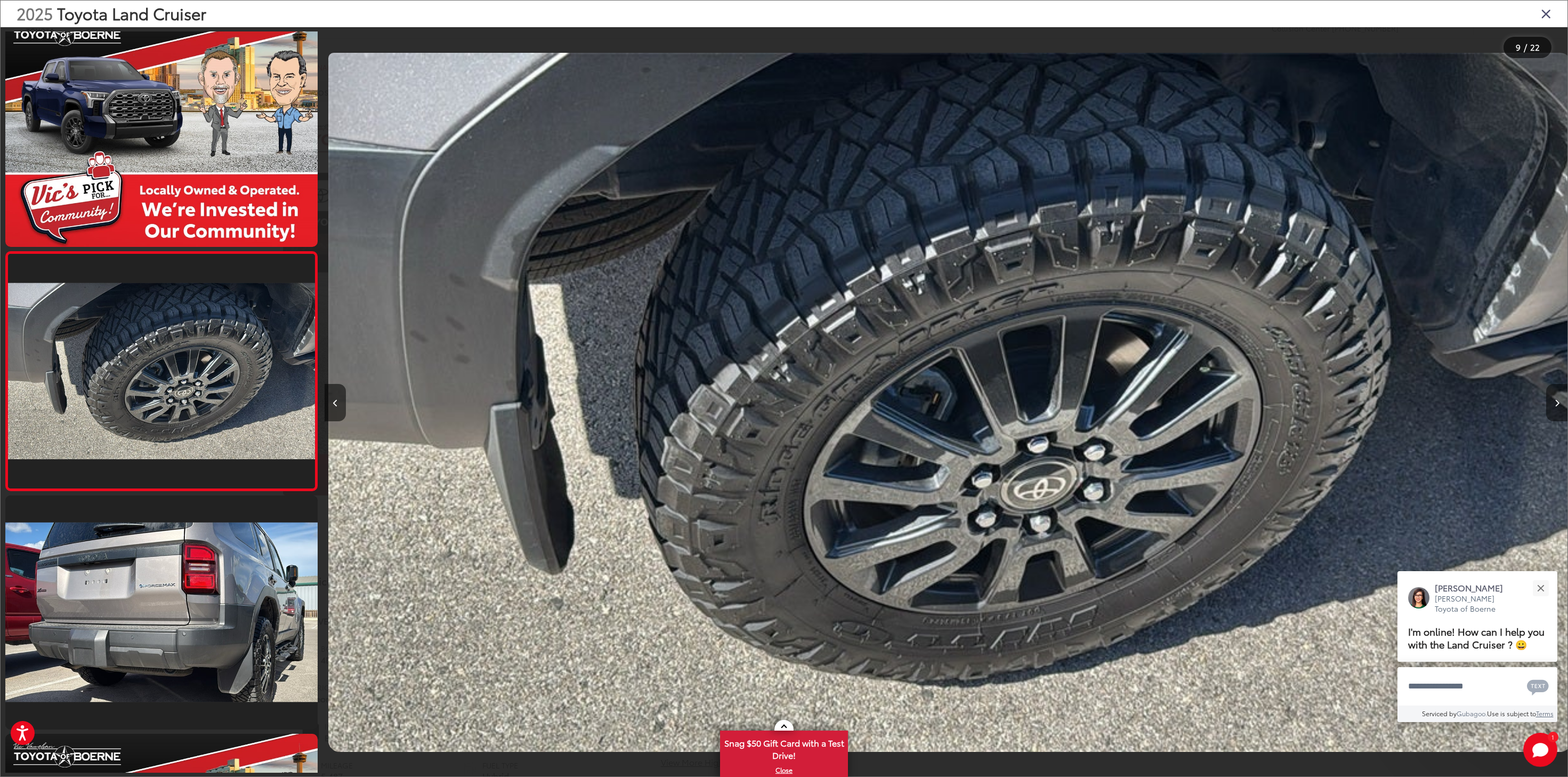
click at [1552, 403] on button "Next image" at bounding box center [1556, 402] width 21 height 37
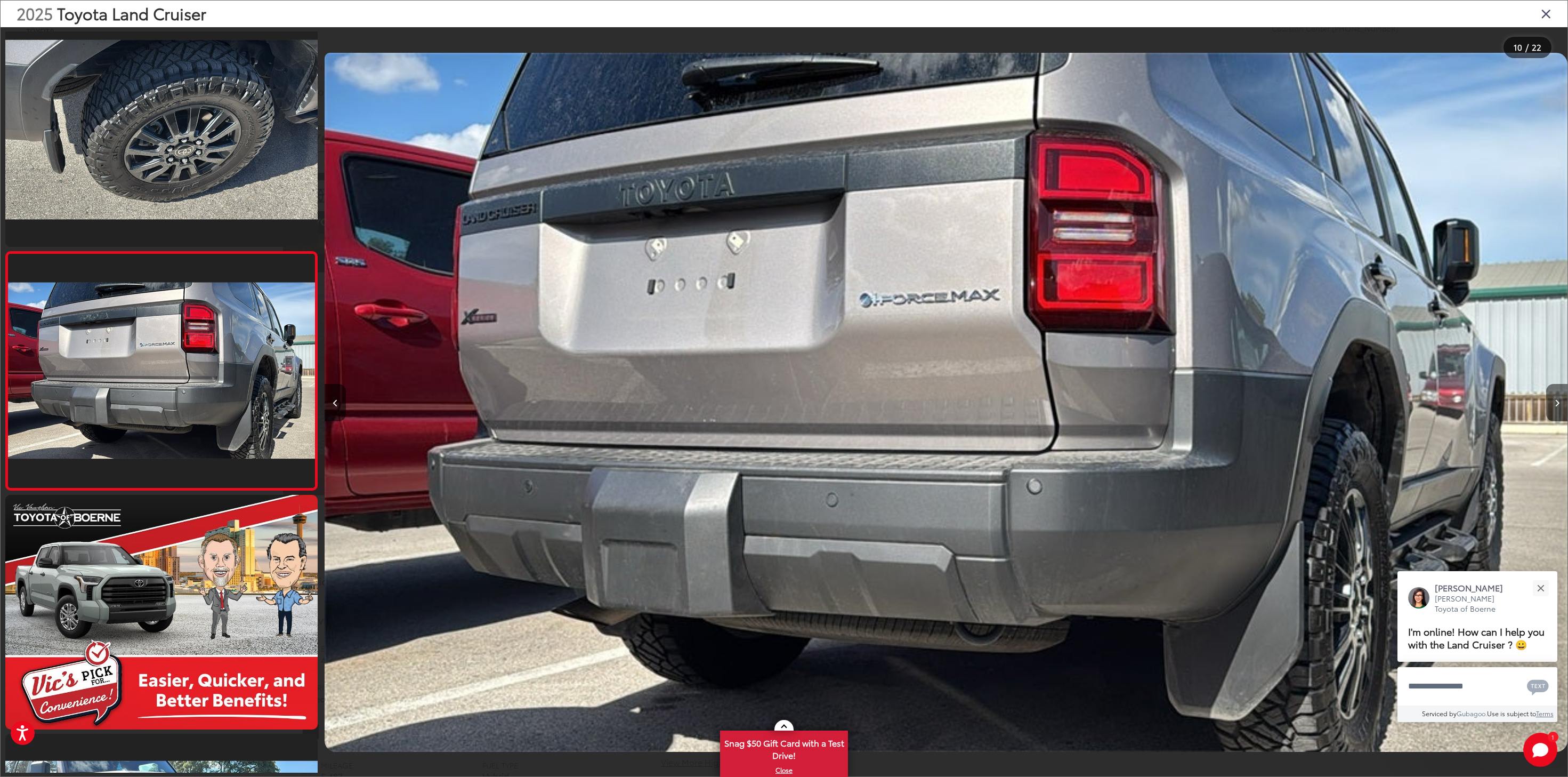
click at [1552, 403] on button "Next image" at bounding box center [1556, 402] width 21 height 37
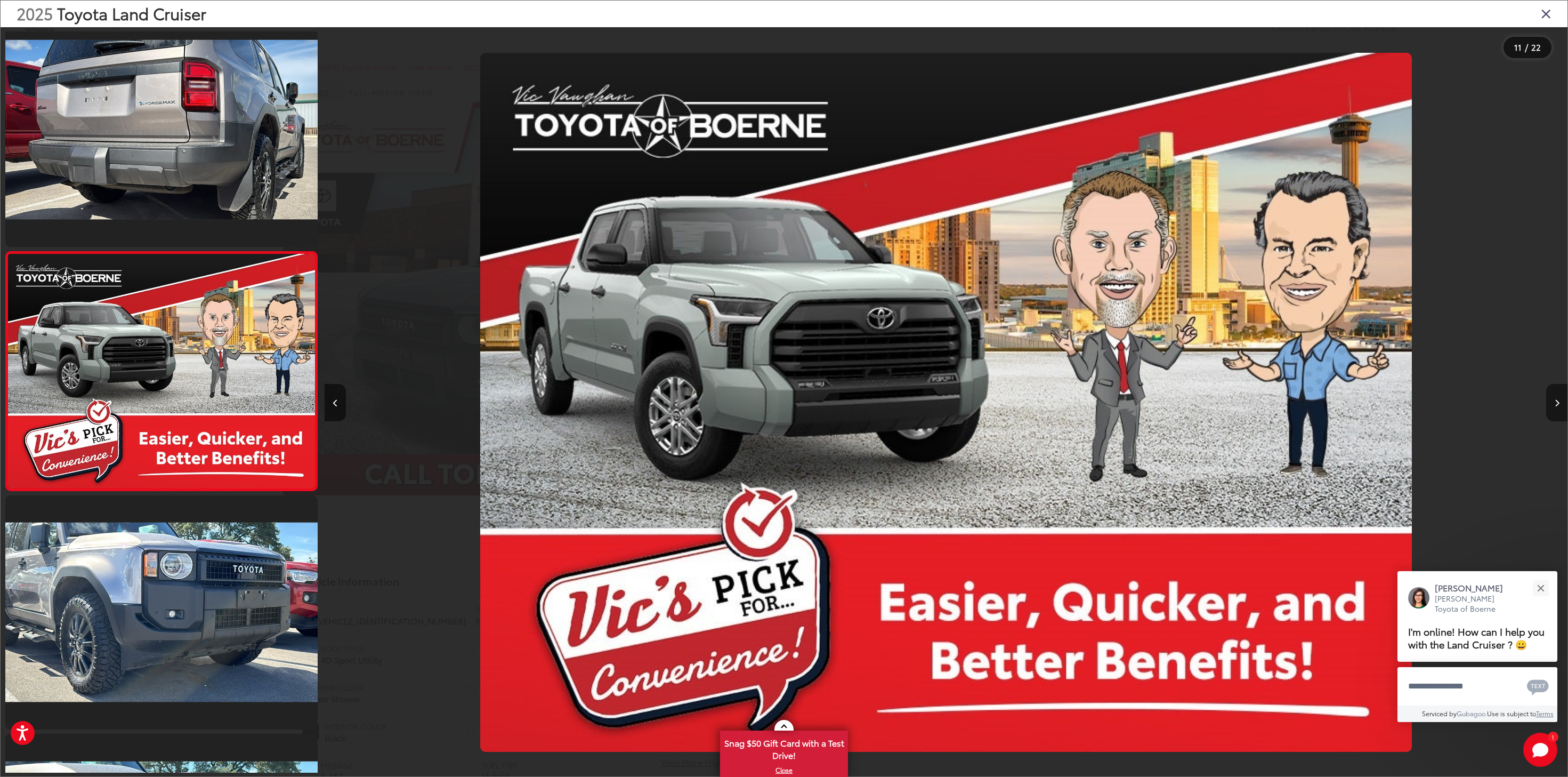
click at [1552, 403] on button "Next image" at bounding box center [1556, 402] width 21 height 37
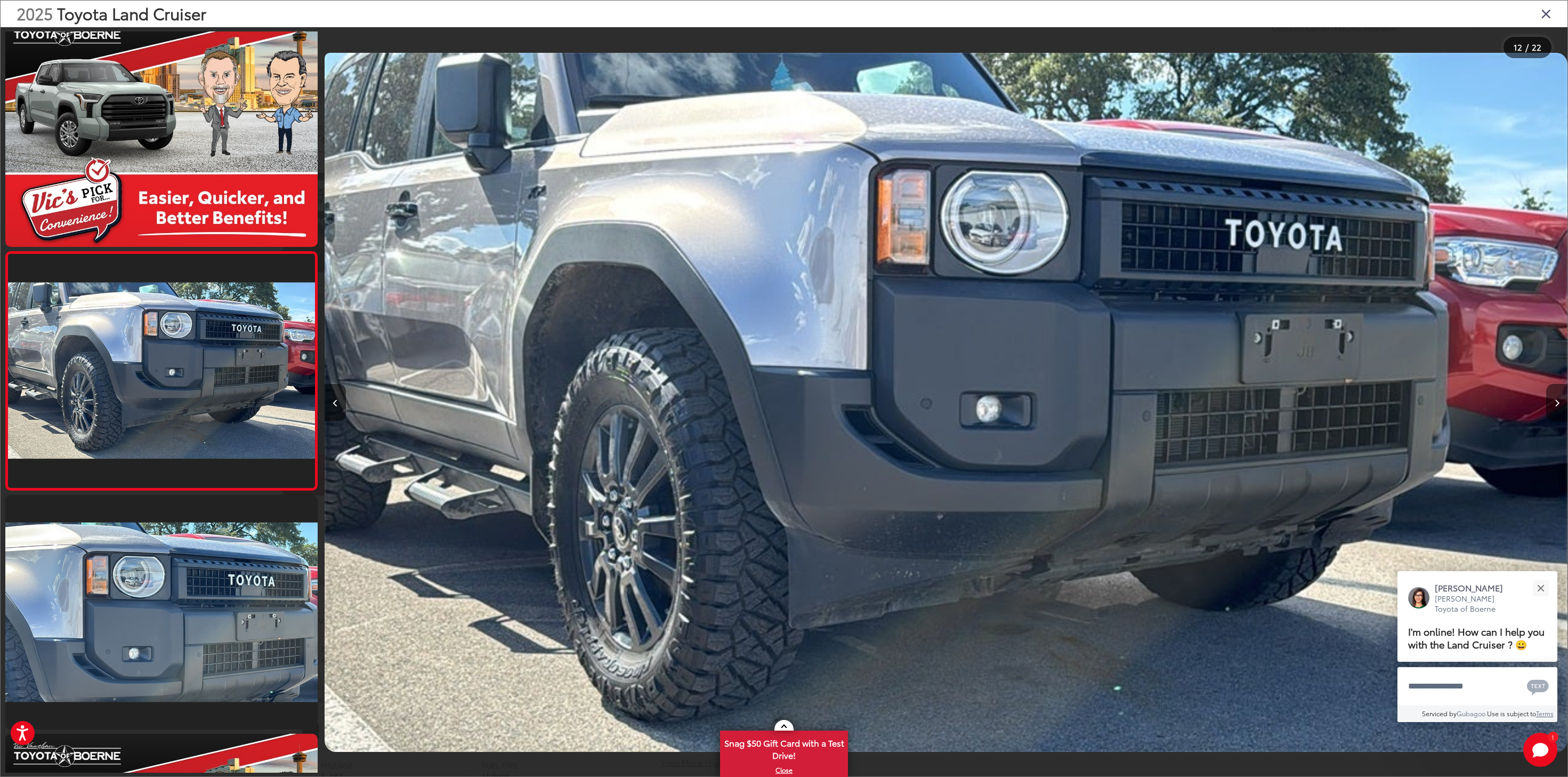
click at [1552, 403] on button "Next image" at bounding box center [1556, 402] width 21 height 37
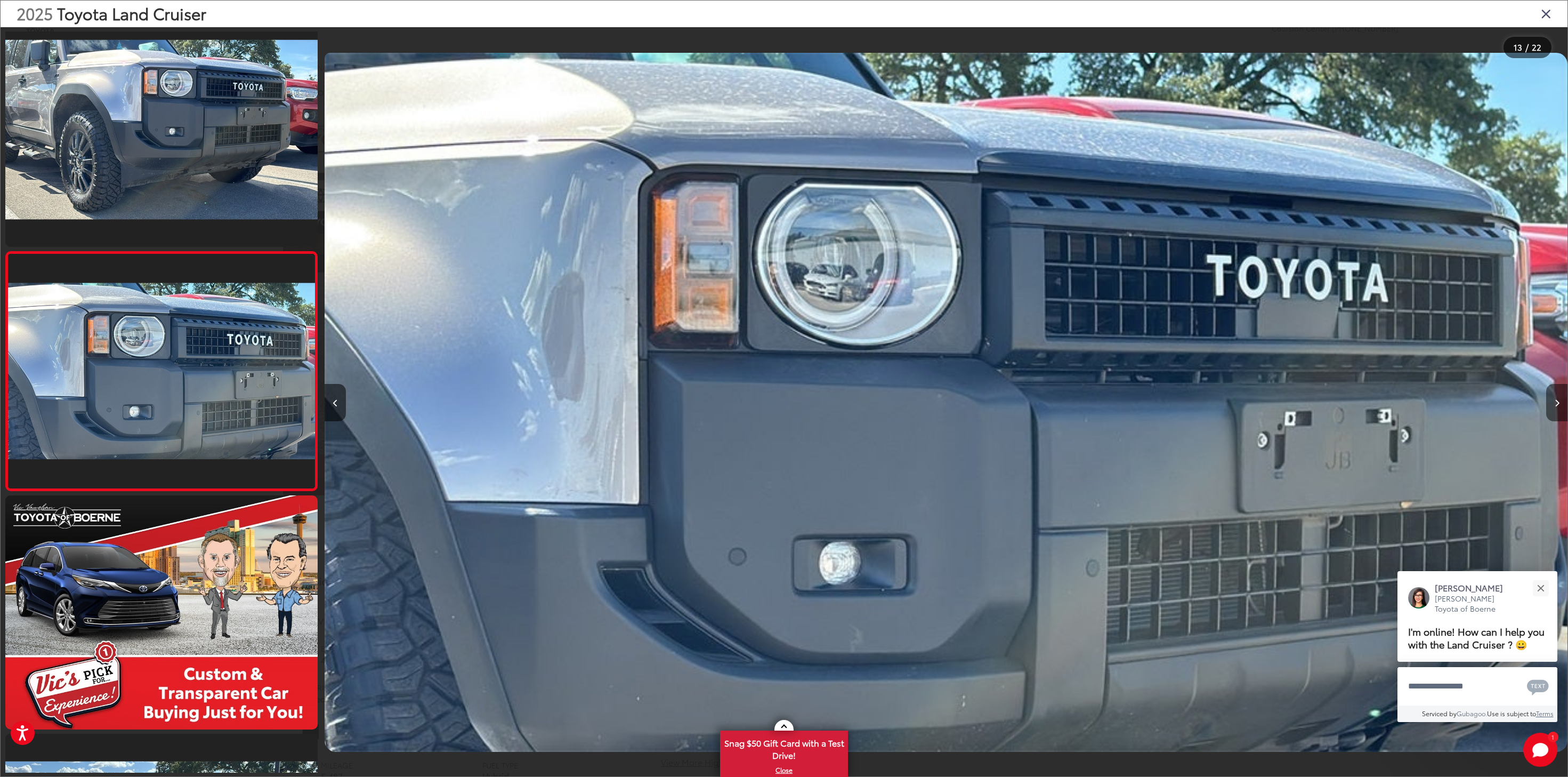
click at [1552, 403] on button "Next image" at bounding box center [1556, 402] width 21 height 37
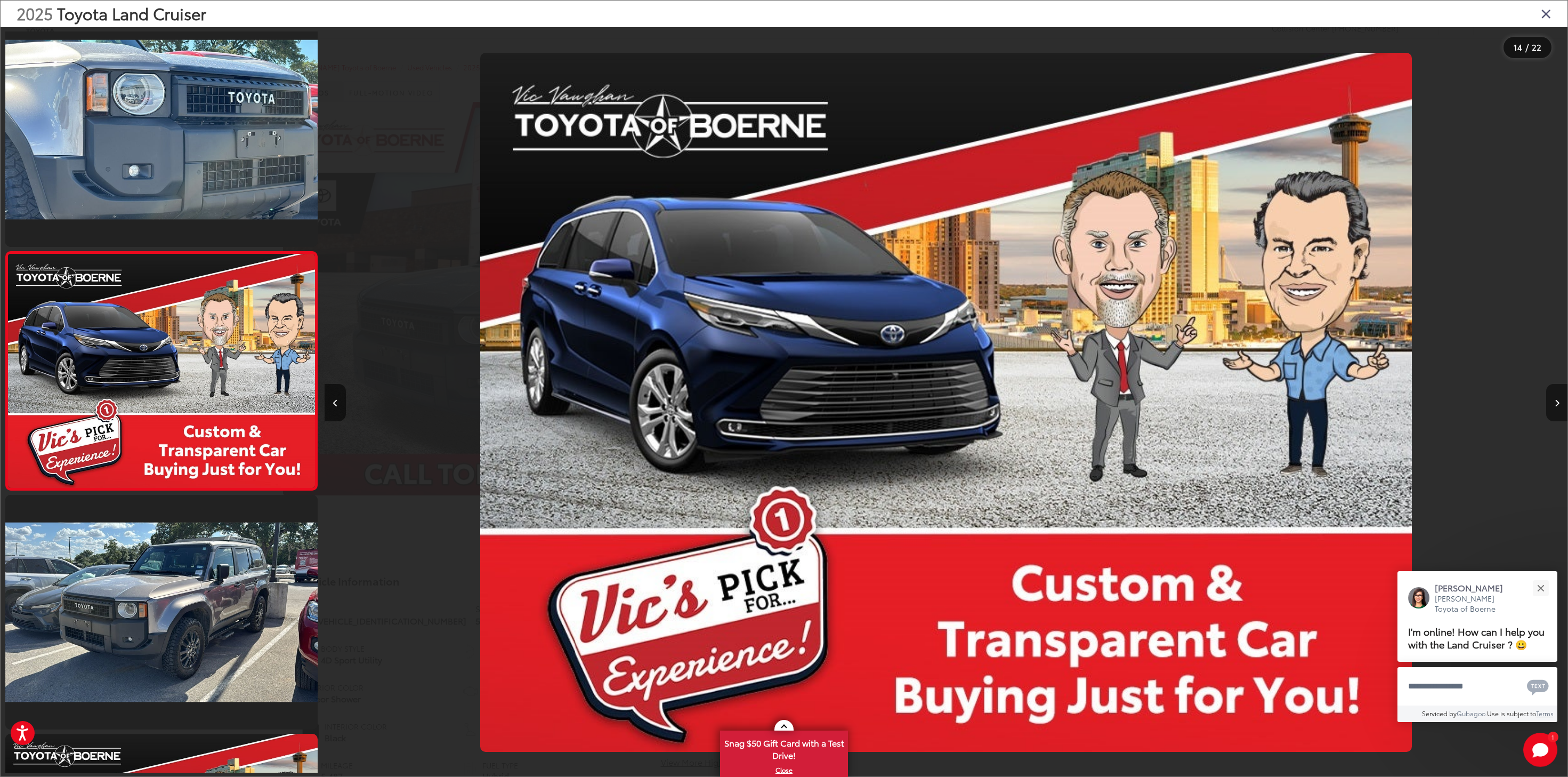
click at [1552, 403] on button "Next image" at bounding box center [1556, 402] width 21 height 37
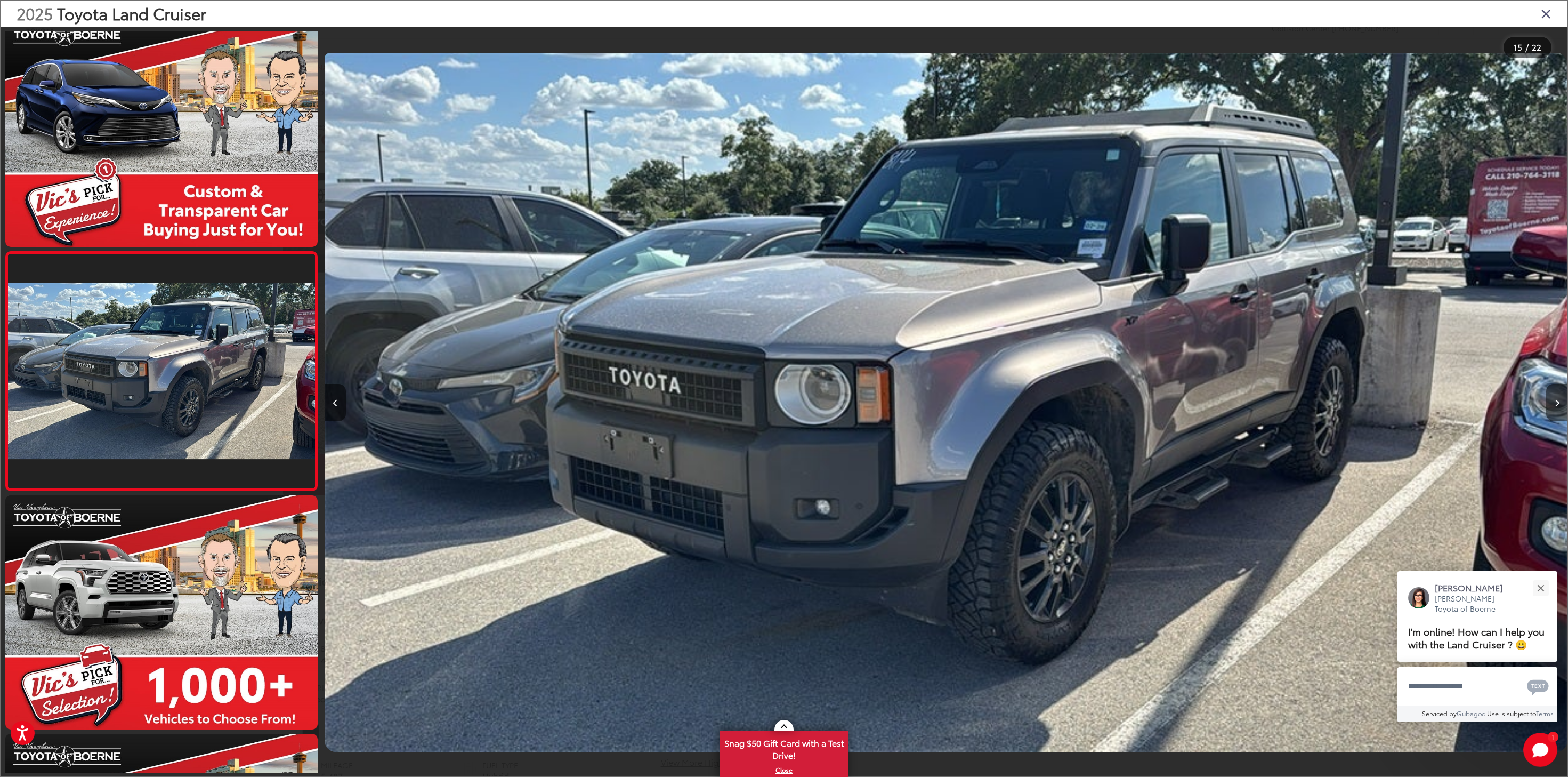
click at [1552, 403] on button "Next image" at bounding box center [1556, 402] width 21 height 37
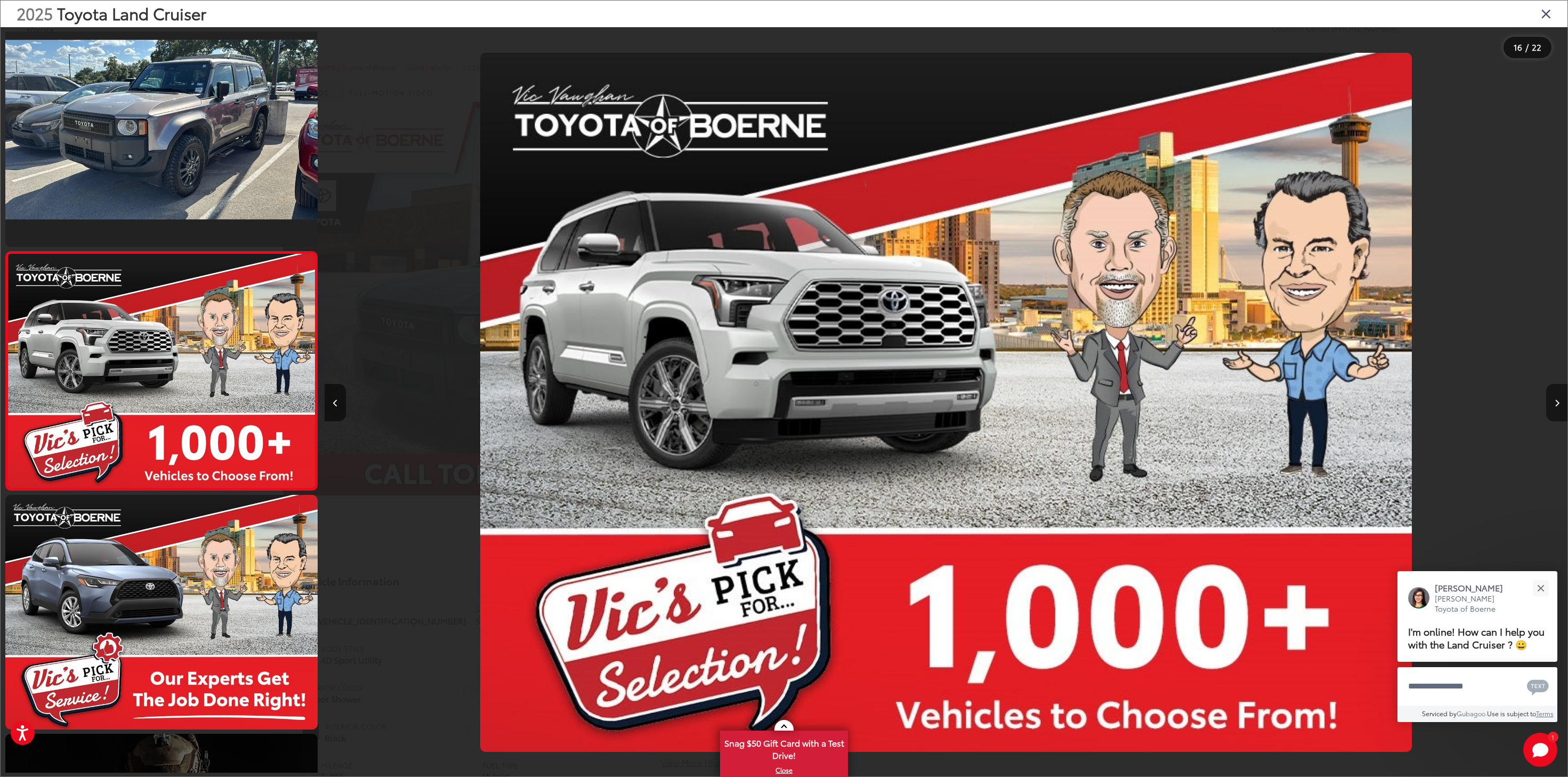
click at [1552, 403] on button "Next image" at bounding box center [1556, 402] width 21 height 37
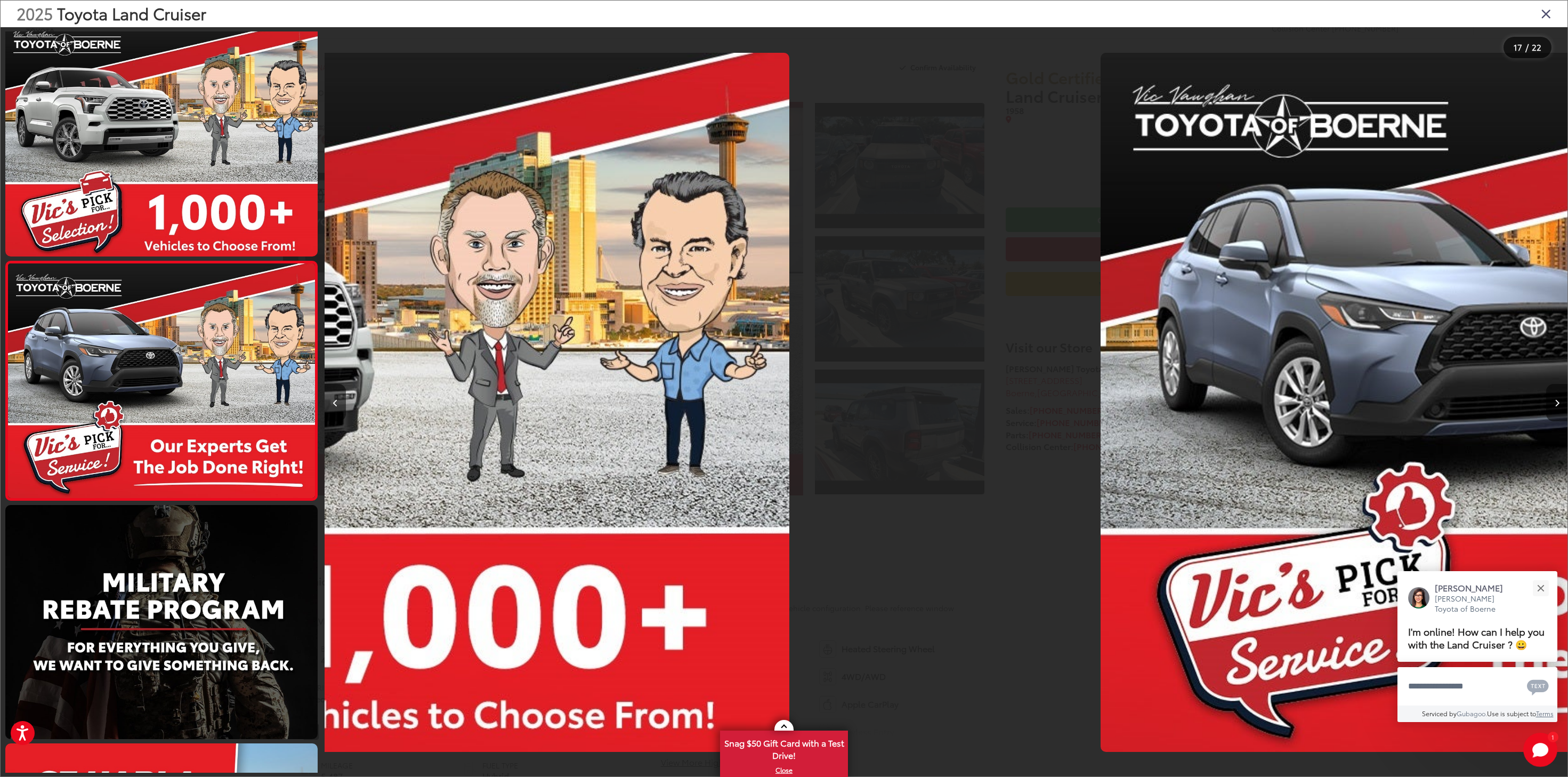
click at [1552, 403] on button "Next image" at bounding box center [1556, 402] width 21 height 37
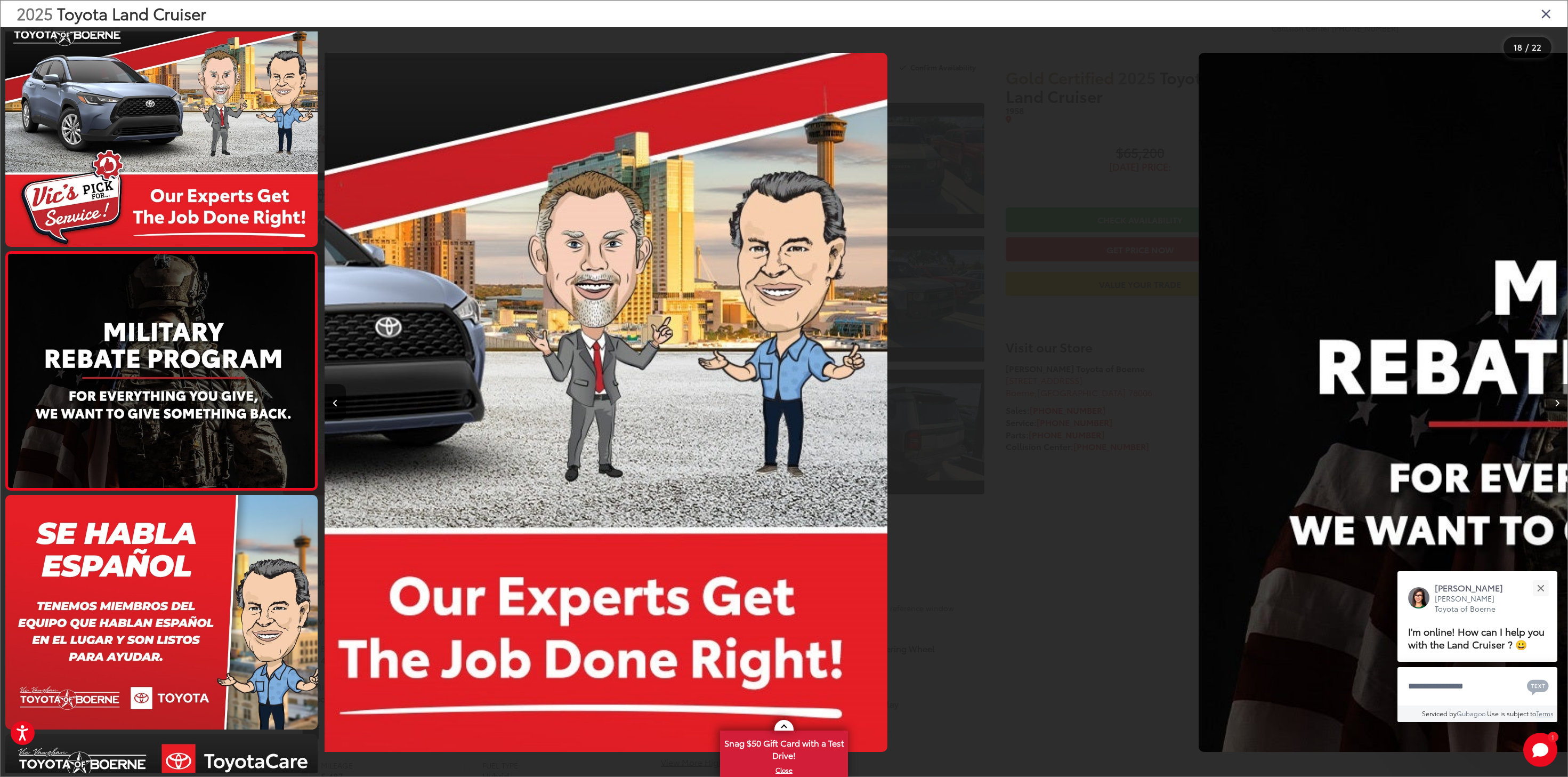
click at [1552, 403] on button "Next image" at bounding box center [1556, 402] width 21 height 37
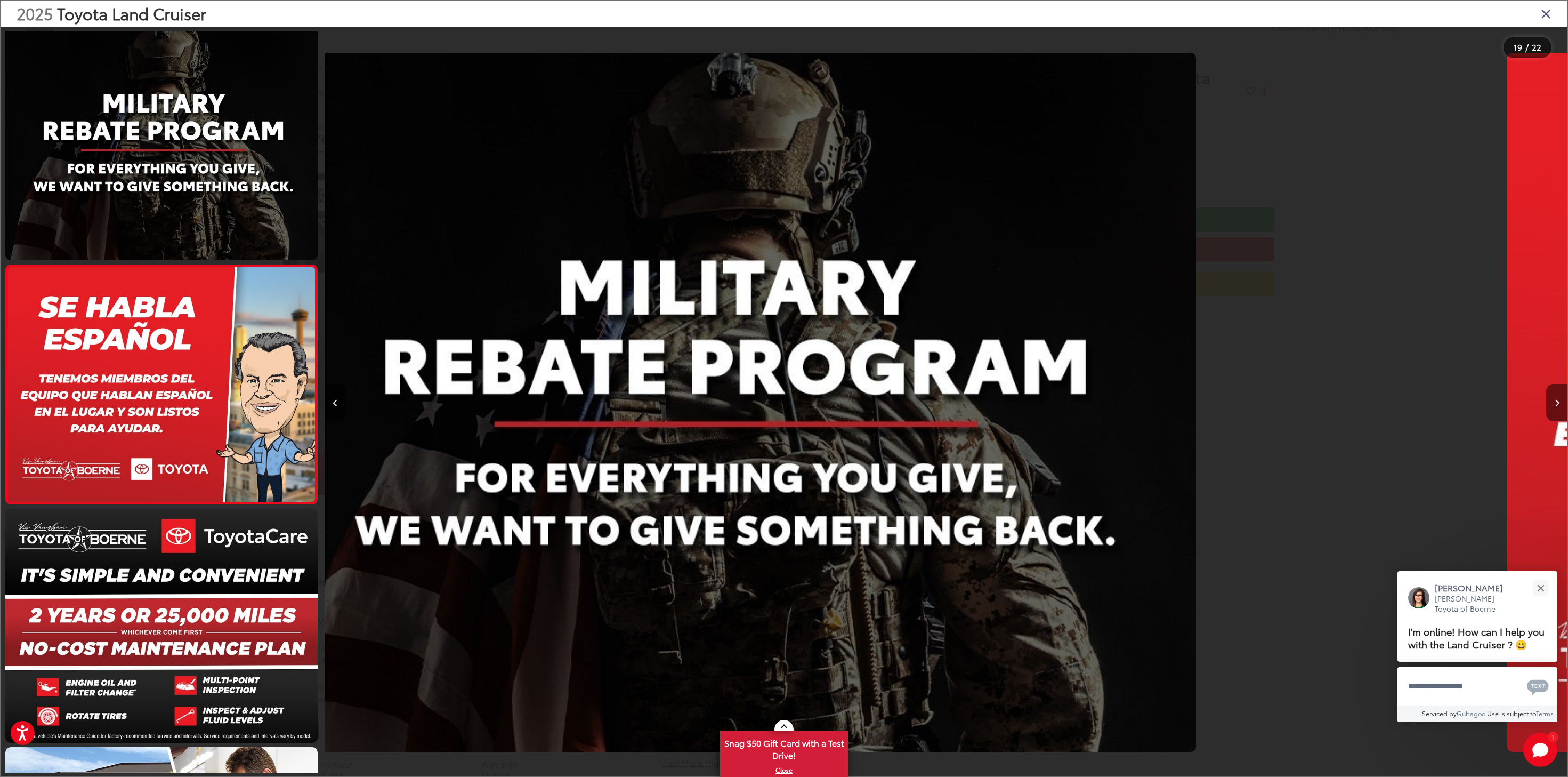
click at [1552, 403] on button "Next image" at bounding box center [1556, 402] width 21 height 37
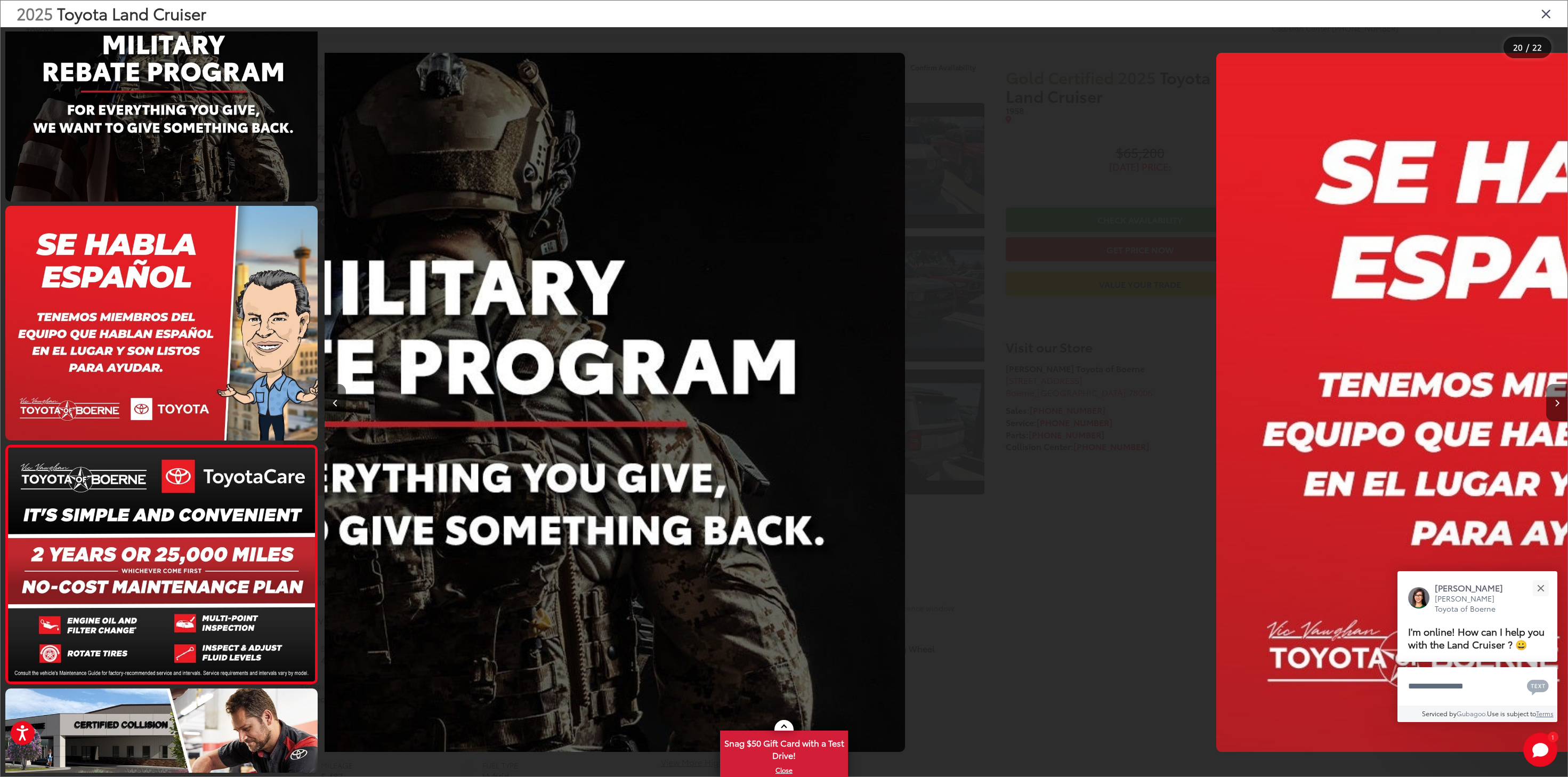
click at [1552, 403] on button "Next image" at bounding box center [1556, 402] width 21 height 37
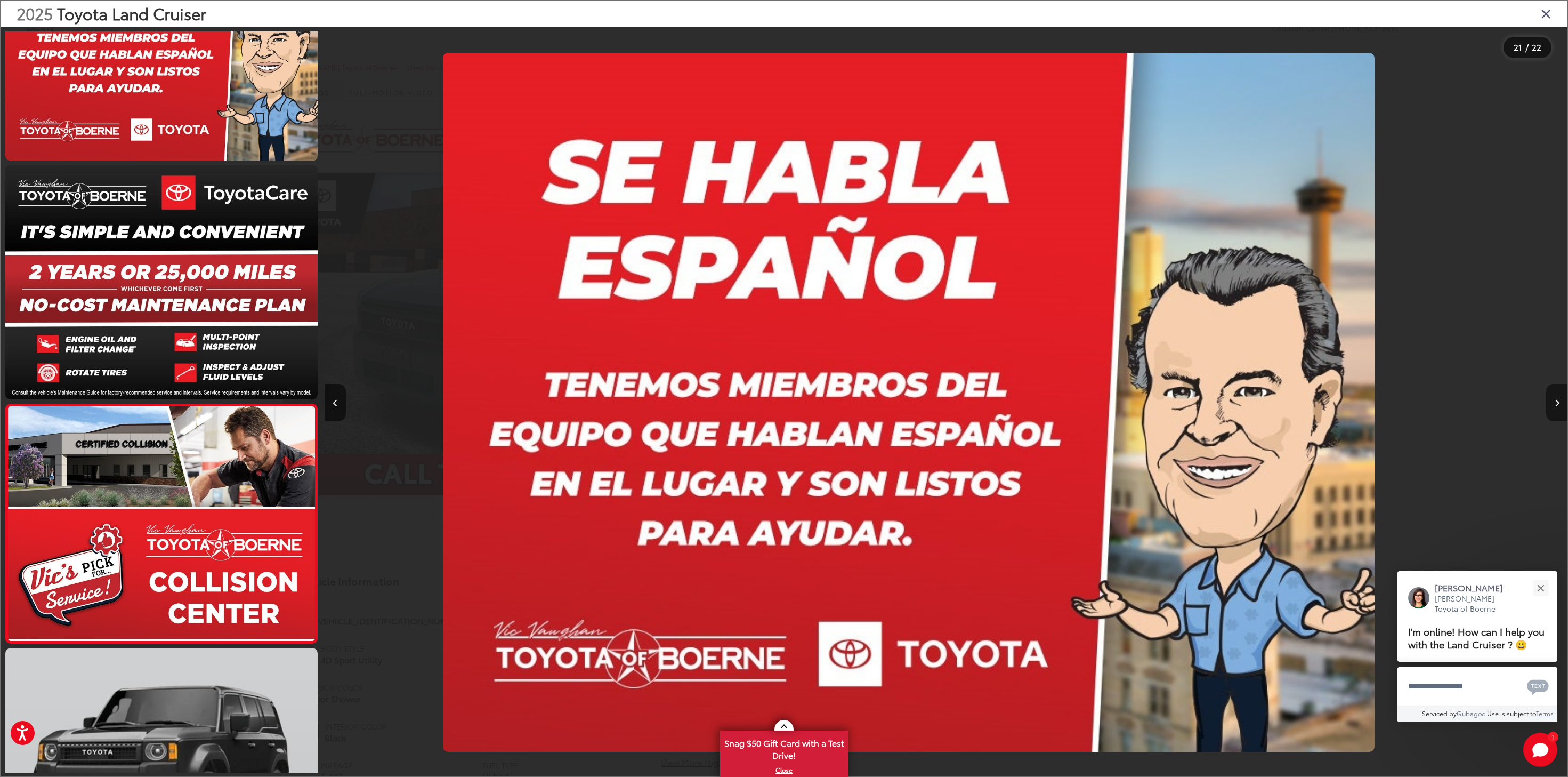
click at [1552, 403] on button "Next image" at bounding box center [1556, 402] width 21 height 37
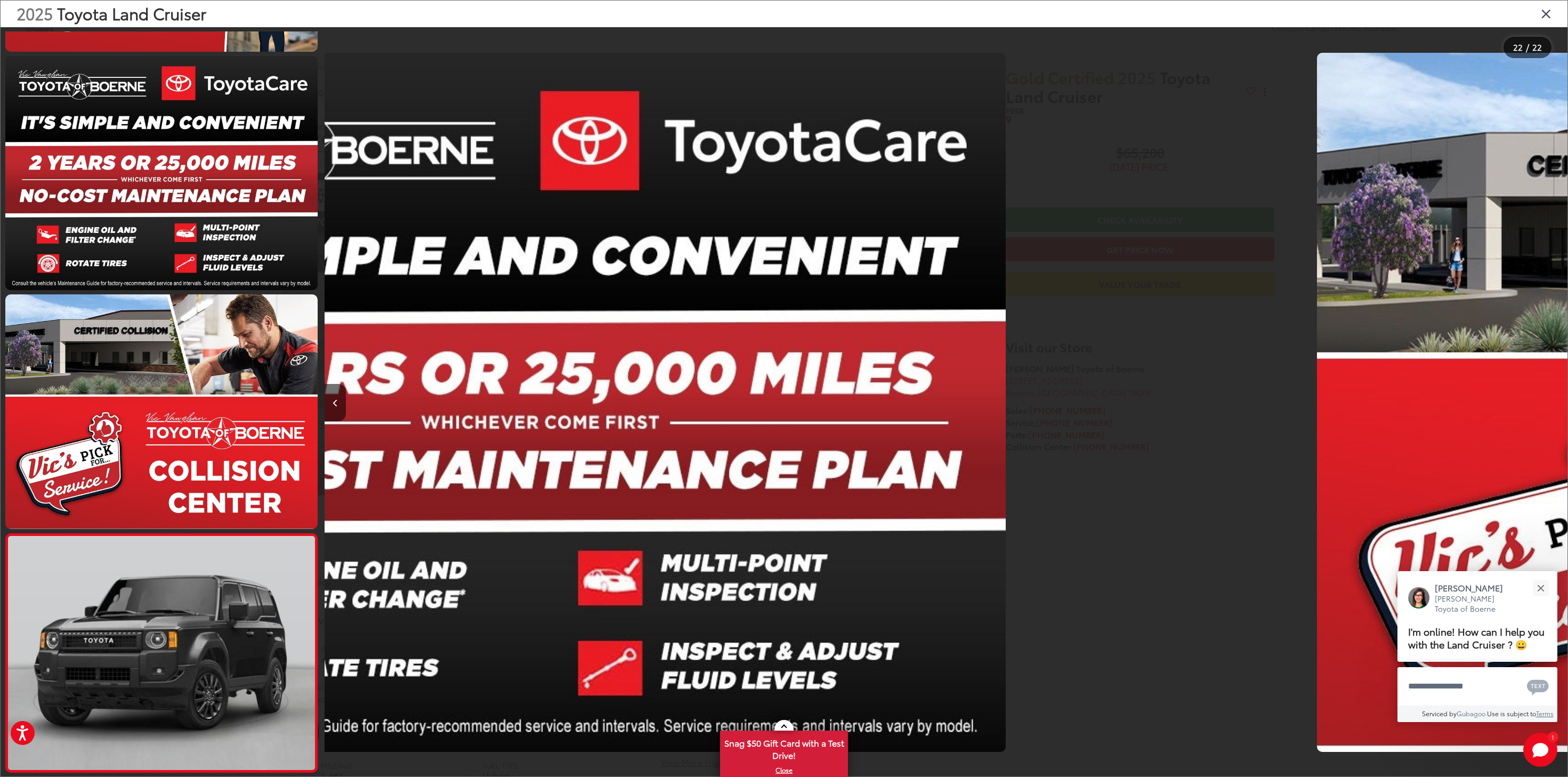
click at [1552, 403] on div at bounding box center [1412, 403] width 311 height 750
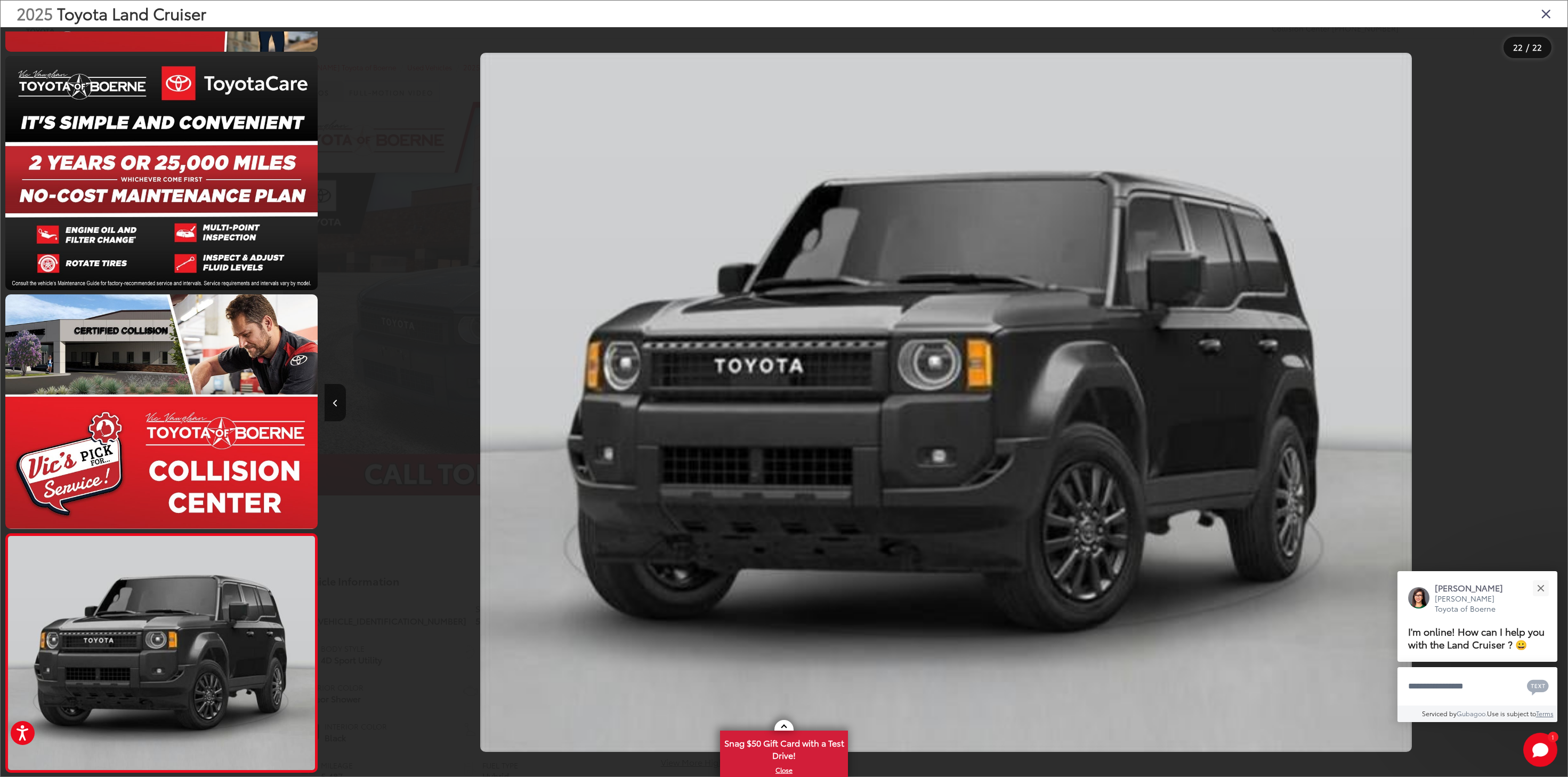
click at [1541, 18] on icon "Close gallery" at bounding box center [1545, 13] width 10 height 14
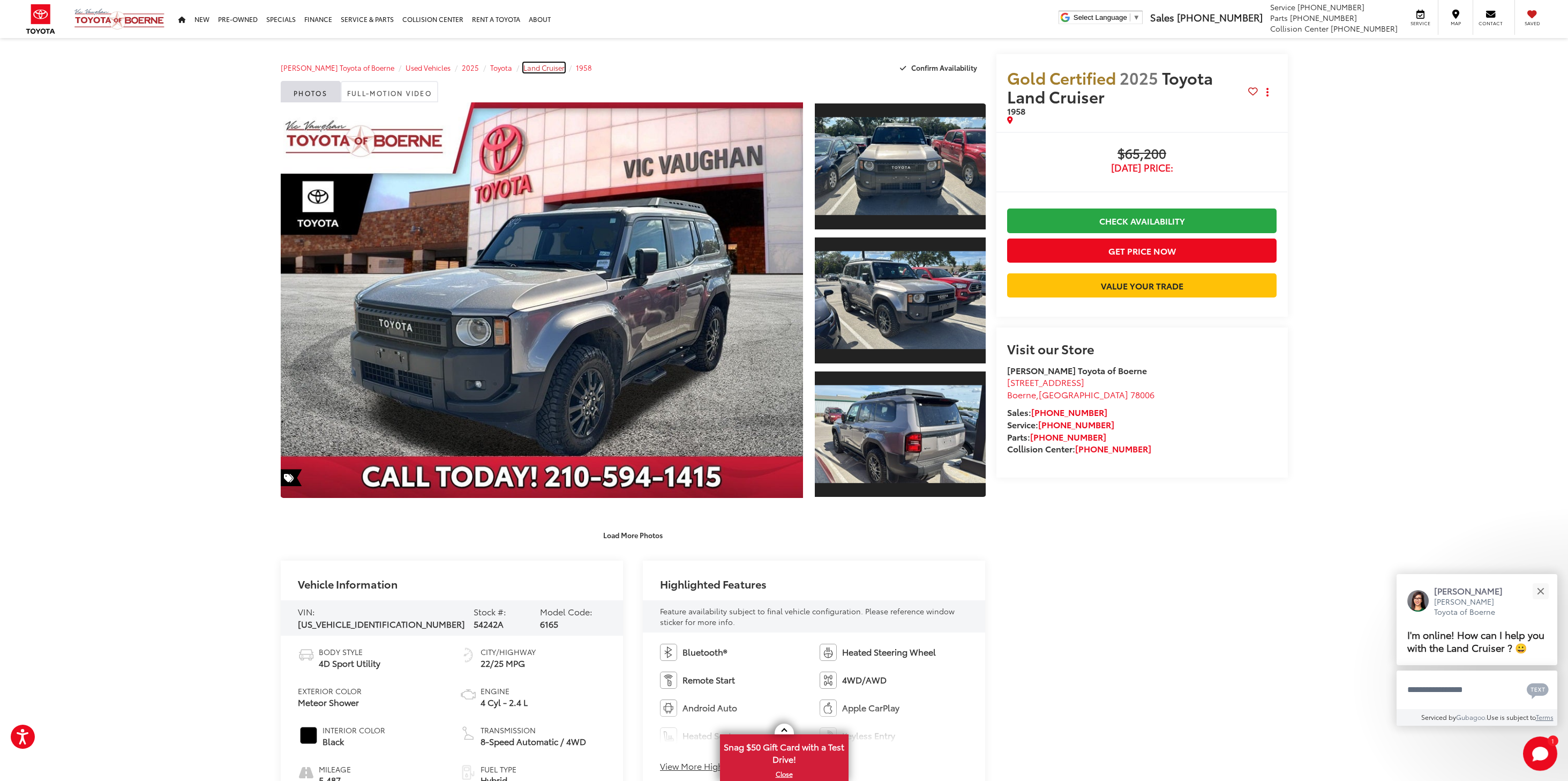
click at [528, 67] on span "Land Cruiser" at bounding box center [543, 67] width 41 height 10
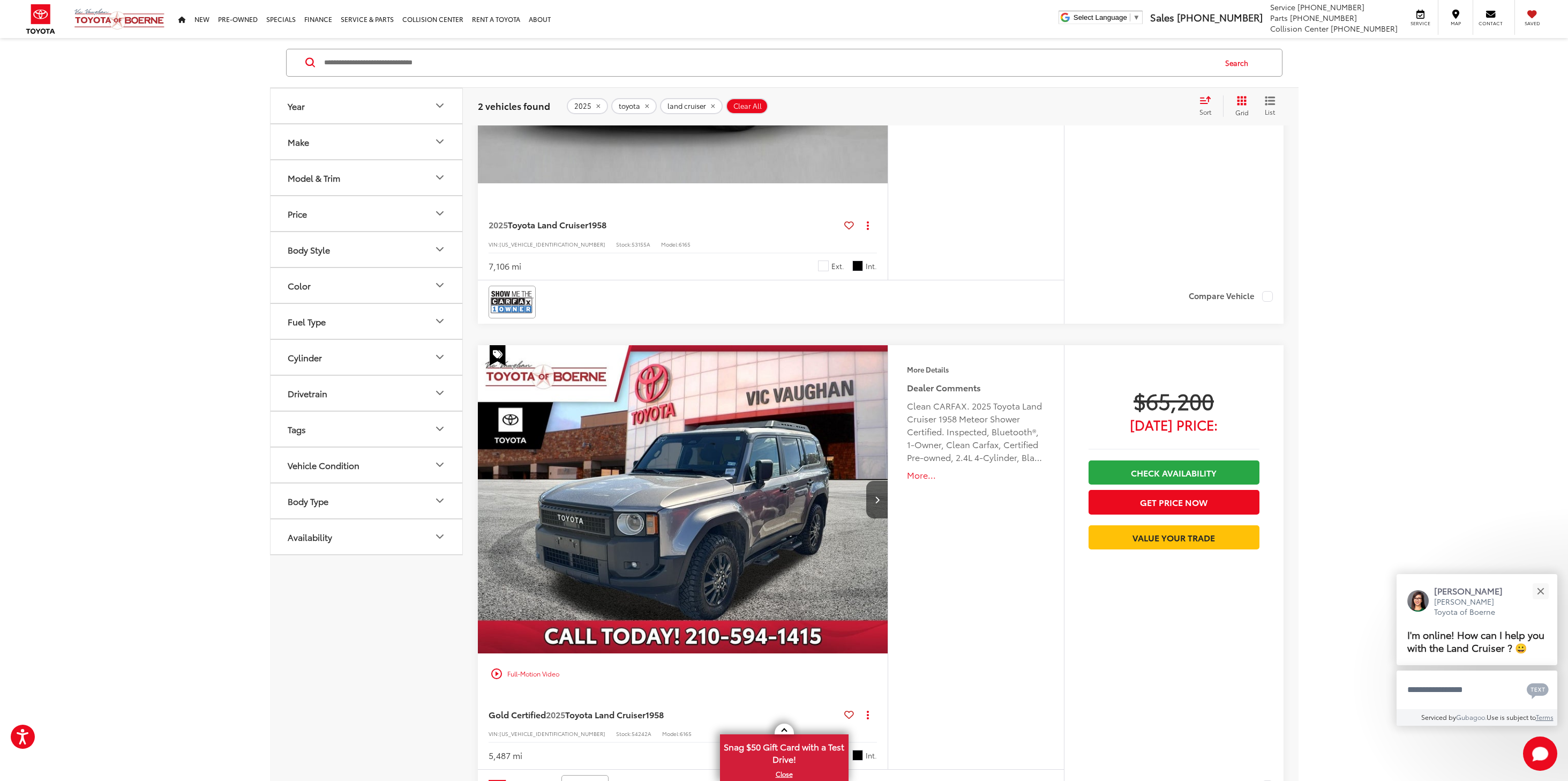
scroll to position [107, 0]
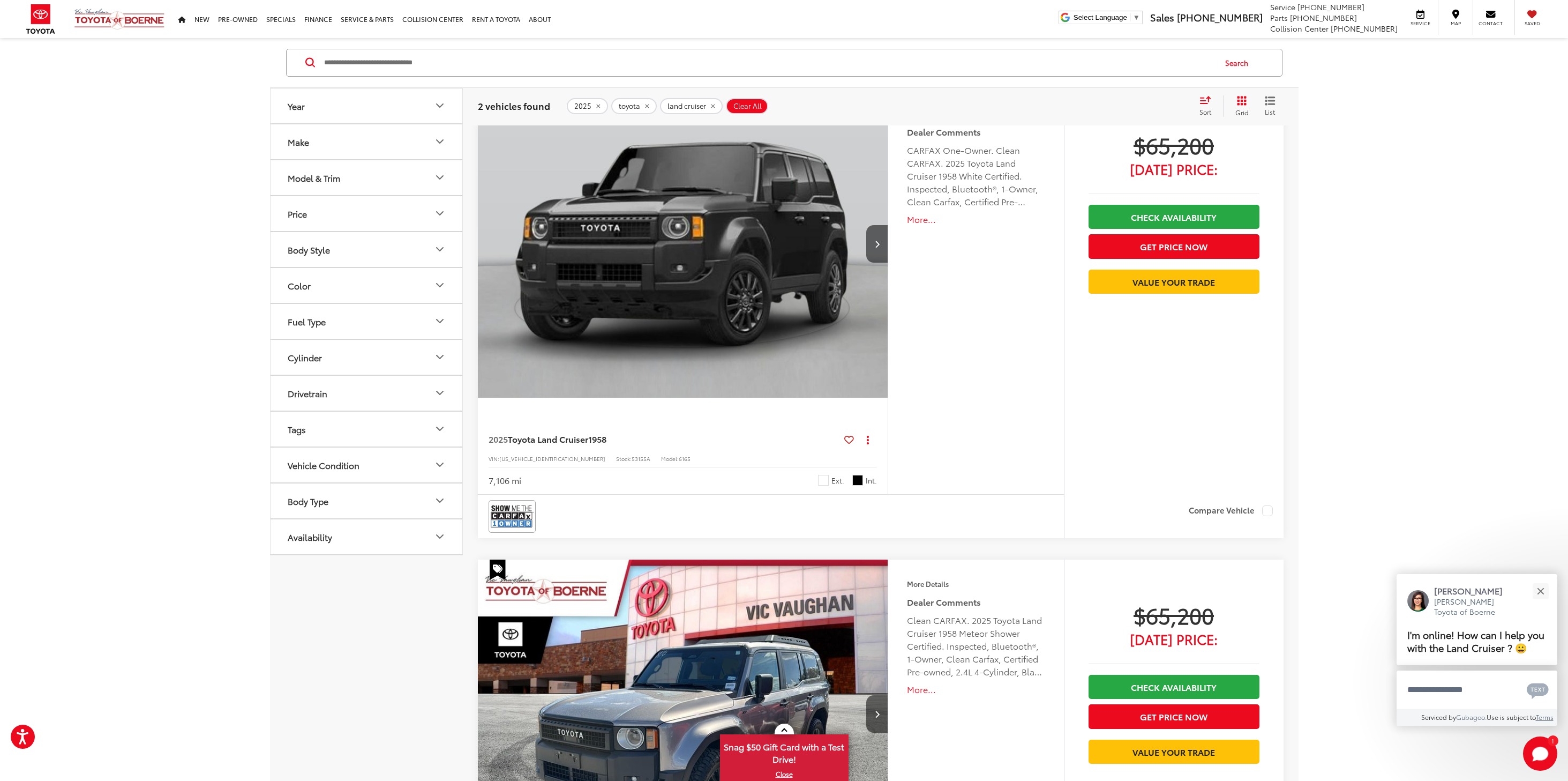
click at [807, 242] on img "2025 Toyota Land Cruiser 1958 0" at bounding box center [683, 244] width 412 height 309
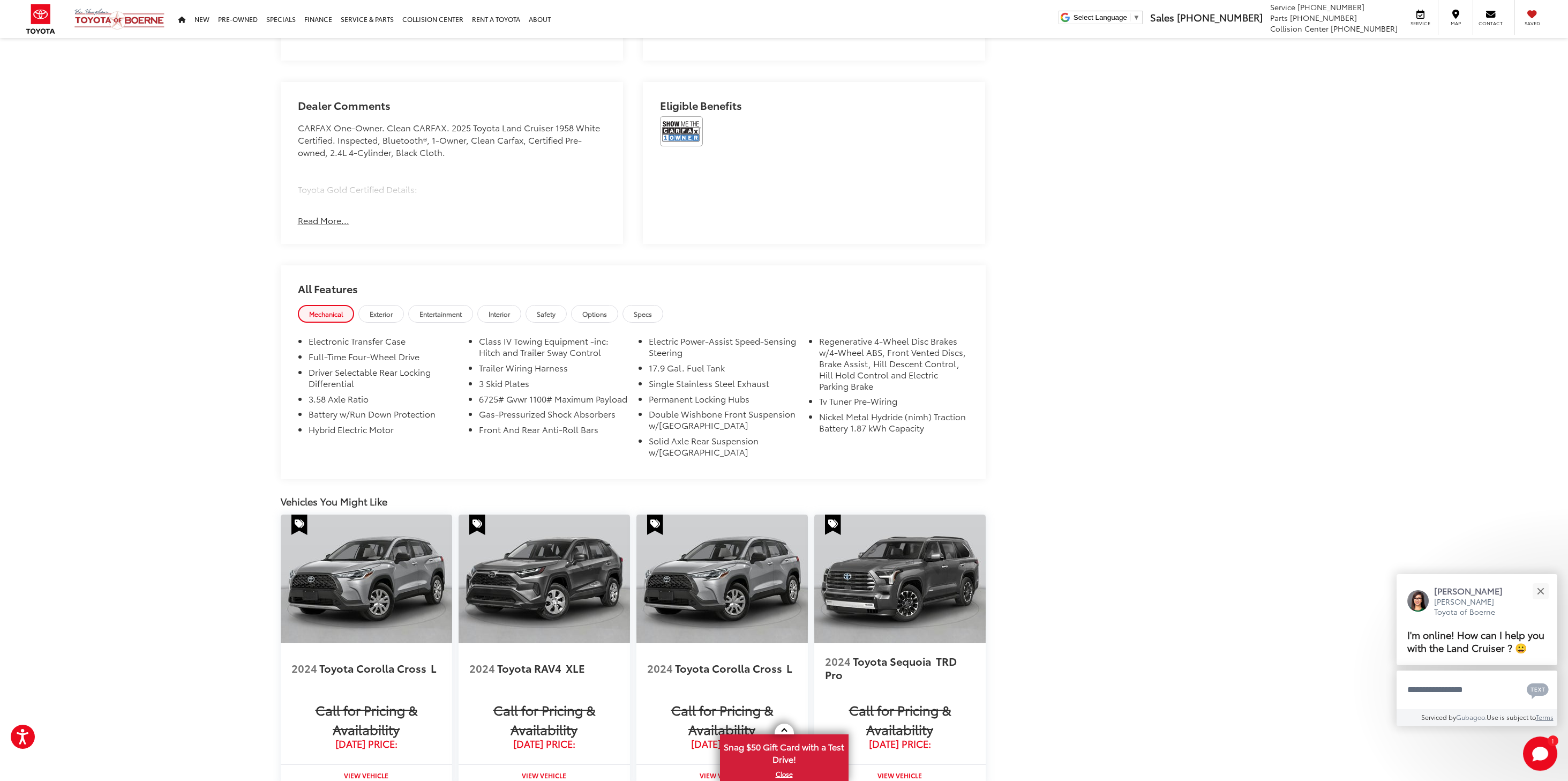
scroll to position [750, 0]
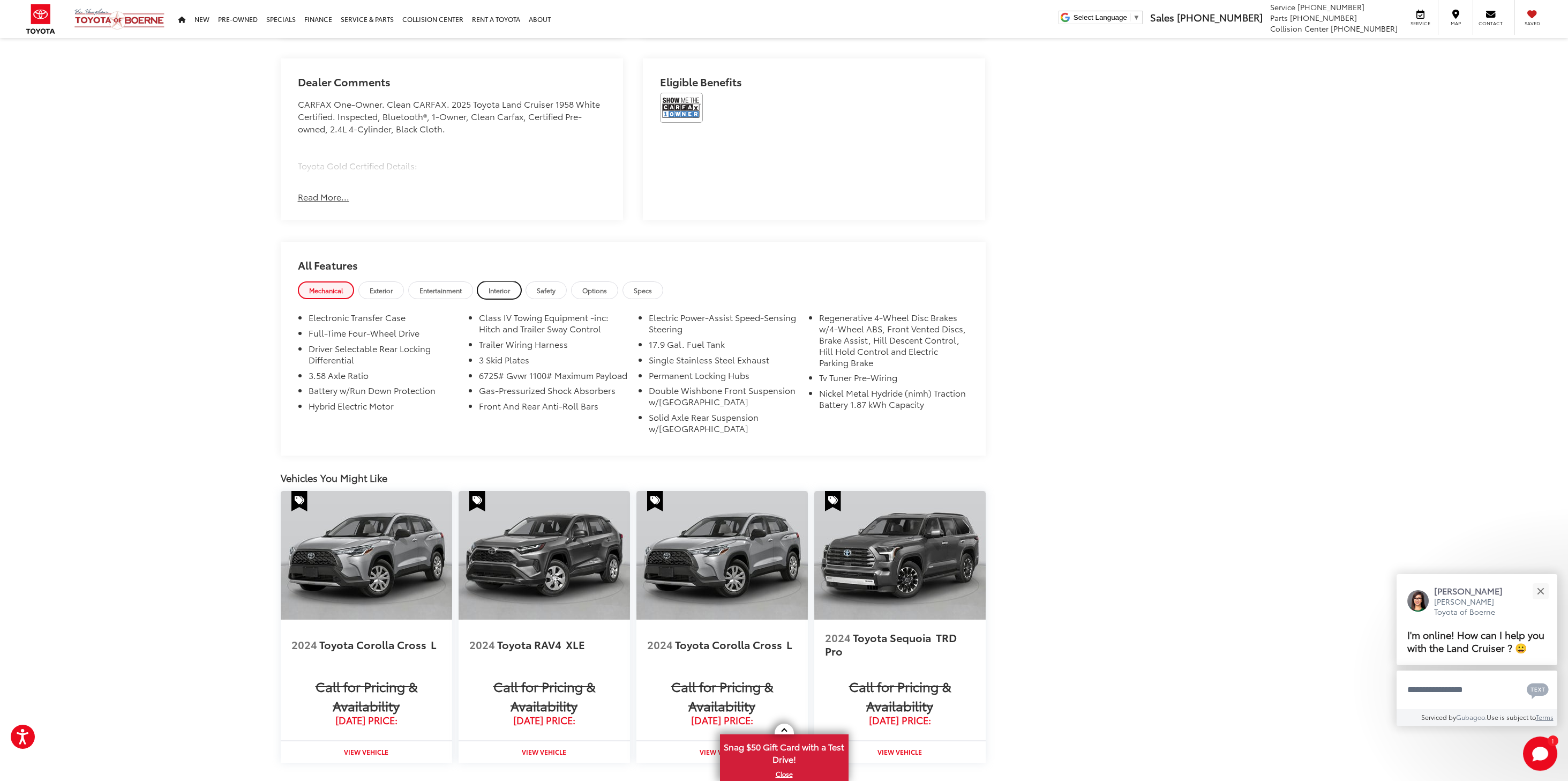
click at [513, 292] on link "Interior" at bounding box center [499, 290] width 44 height 18
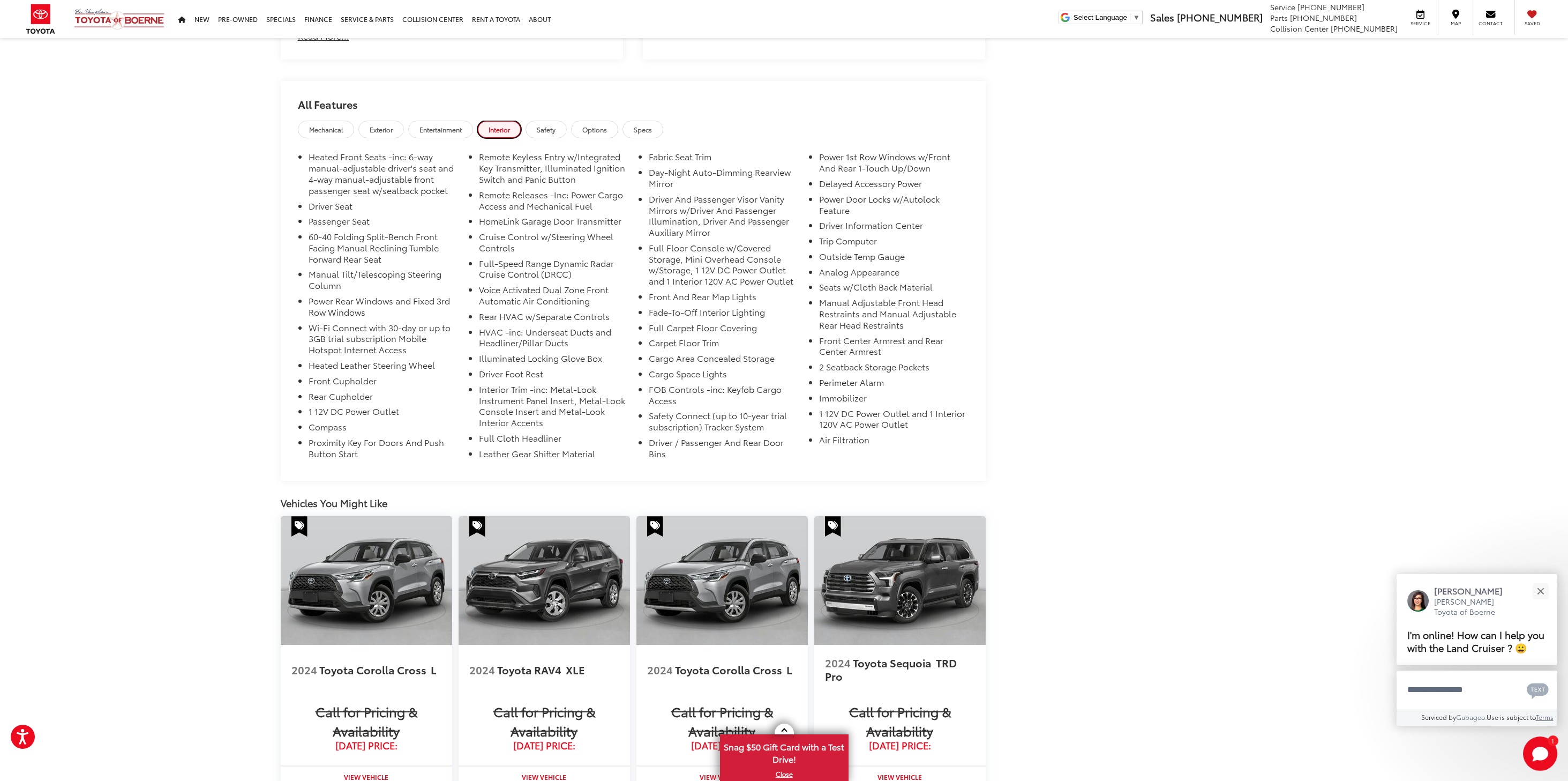
scroll to position [858, 0]
